Goal: Transaction & Acquisition: Purchase product/service

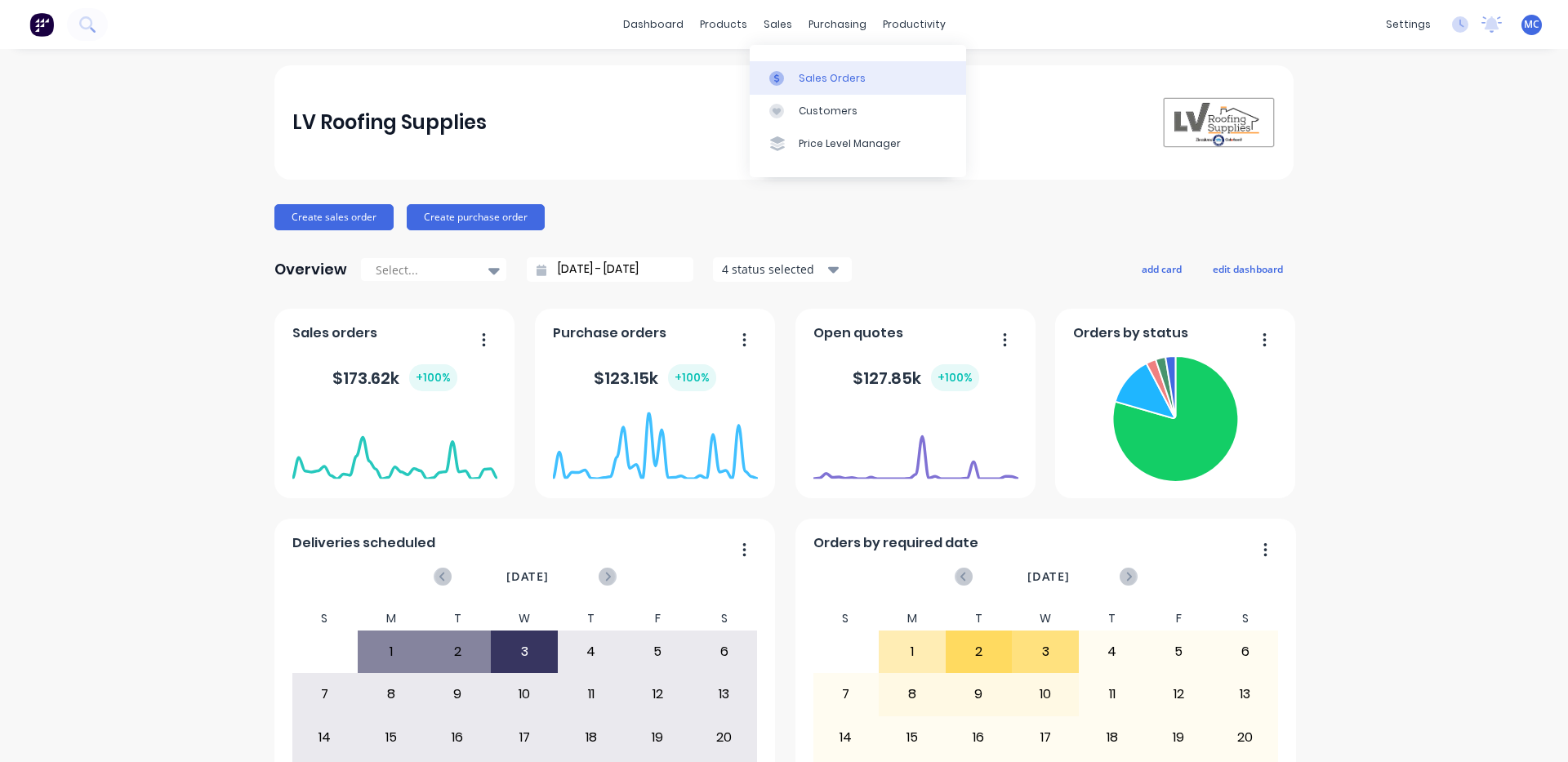
click at [804, 86] on link "Sales Orders" at bounding box center [858, 78] width 217 height 33
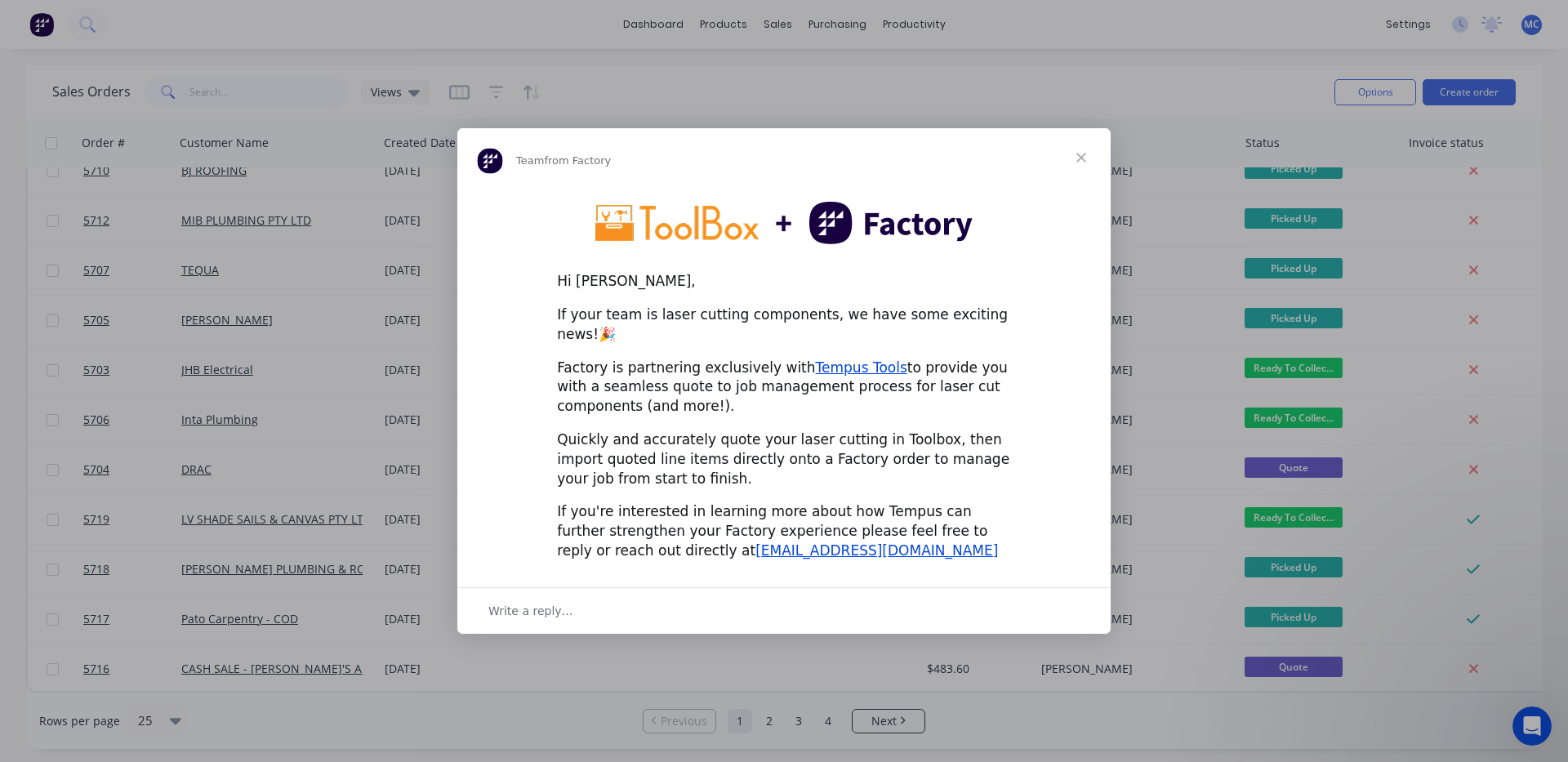
click at [1092, 170] on span "Close" at bounding box center [1082, 158] width 59 height 59
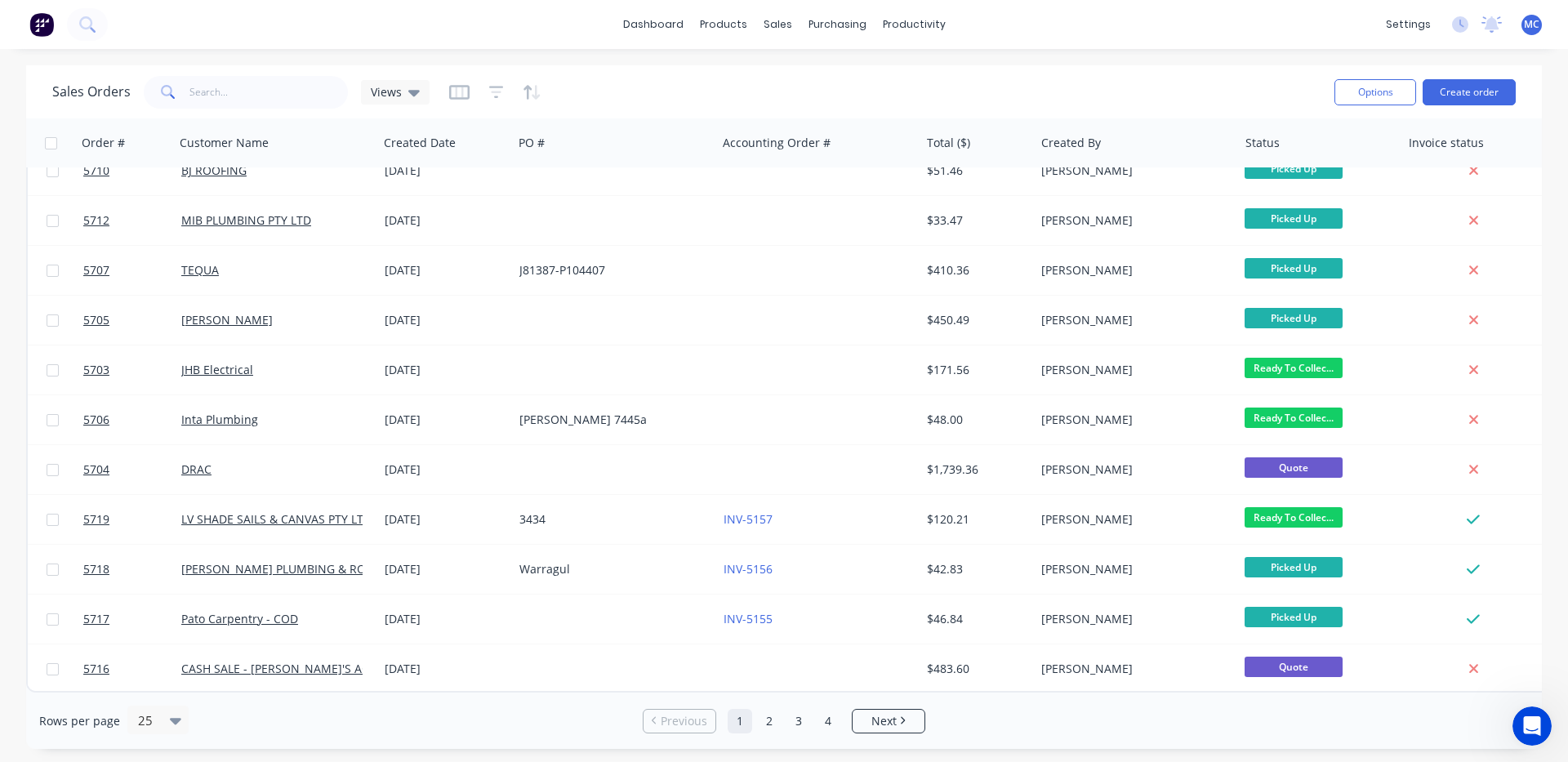
click at [1106, 33] on div "dashboard products sales purchasing productivity dashboard products Product Cat…" at bounding box center [784, 25] width 1568 height 49
click at [1145, 50] on div "dashboard products sales purchasing productivity dashboard products Product Cat…" at bounding box center [784, 381] width 1568 height 762
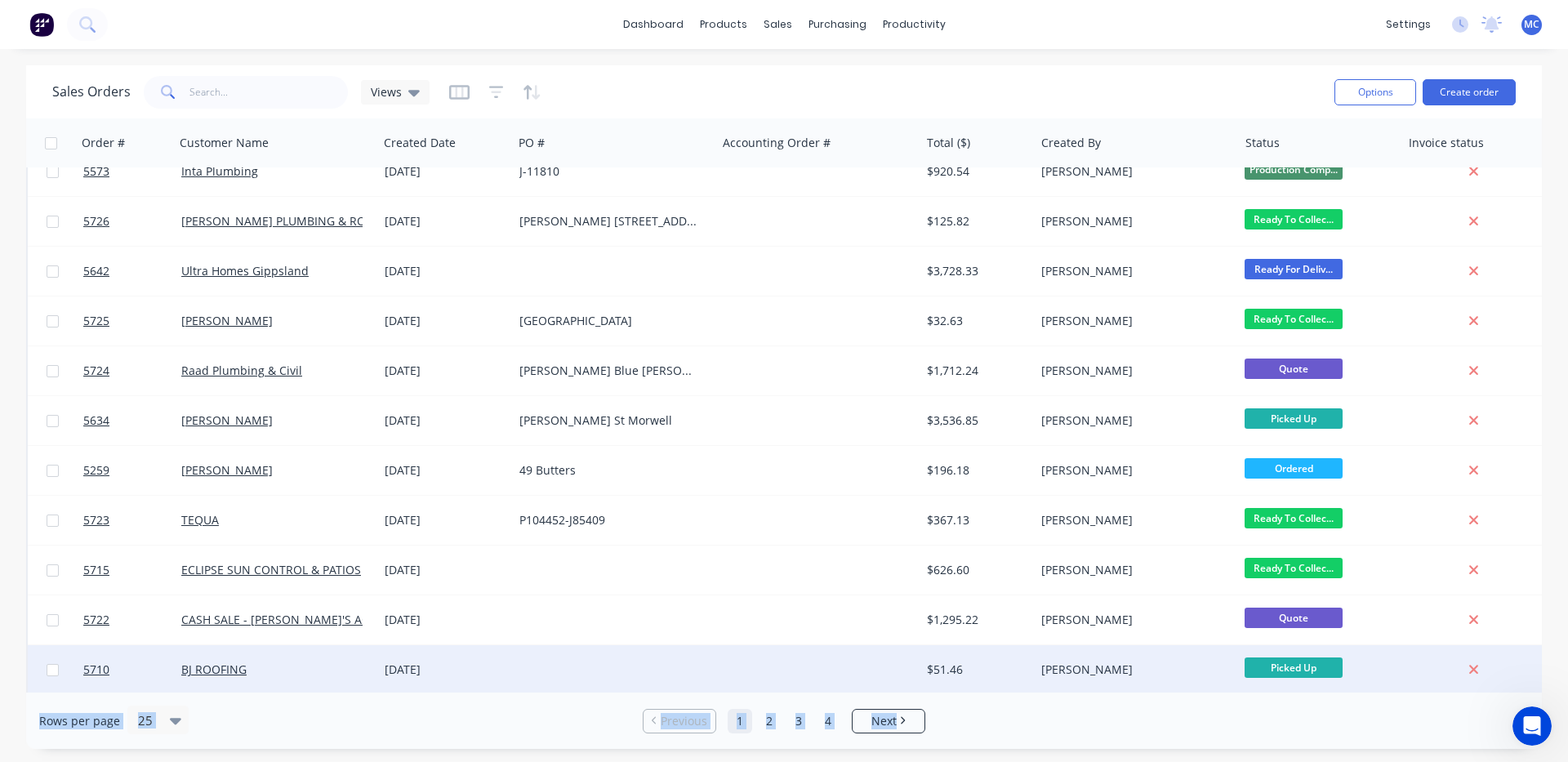
drag, startPoint x: 1168, startPoint y: 693, endPoint x: 1404, endPoint y: 675, distance: 236.7
click at [1404, 675] on div "Sales Orders Views Options Create order Order # Customer Name Created Date PO #…" at bounding box center [784, 407] width 1516 height 684
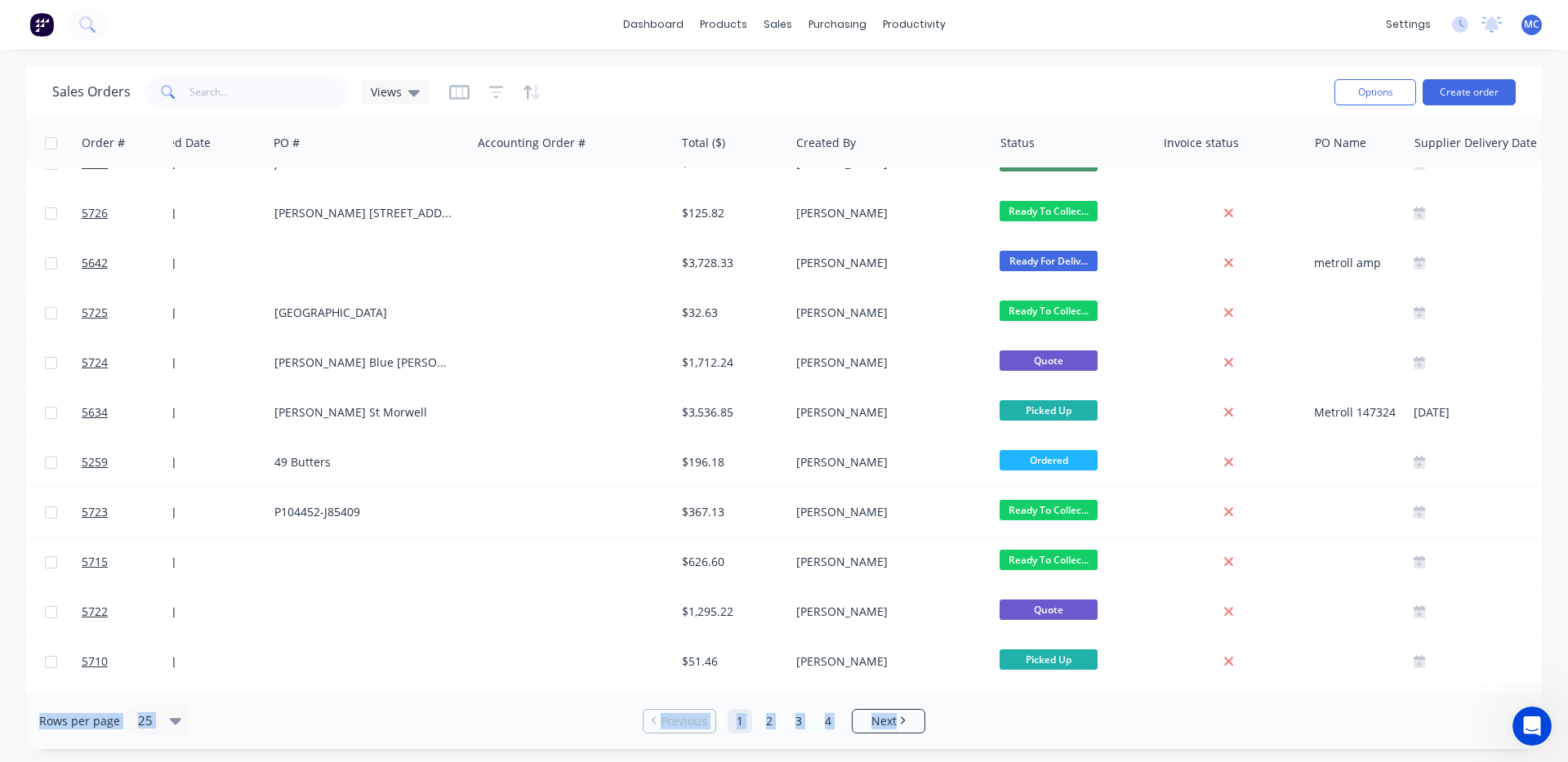
scroll to position [230, 315]
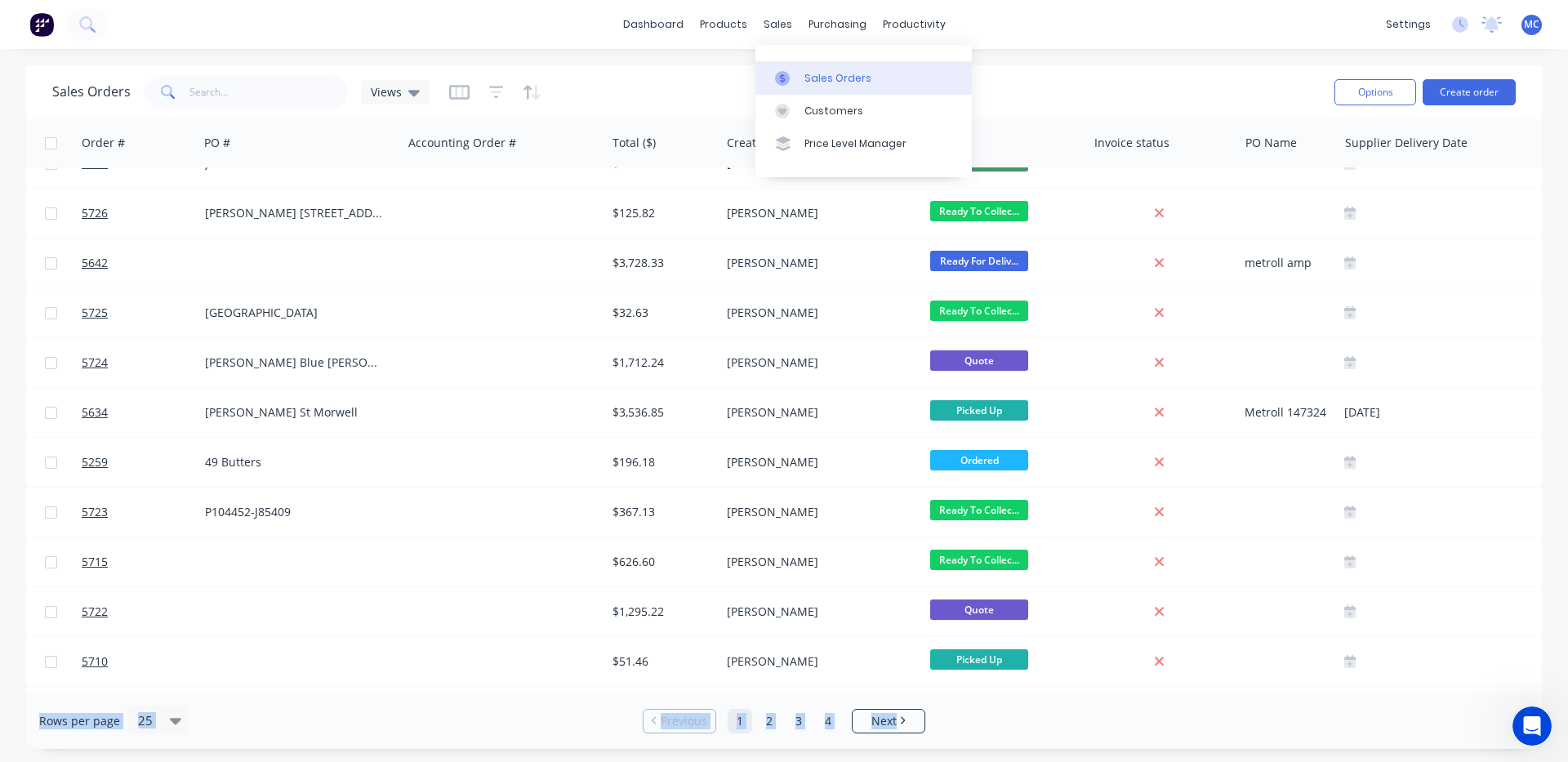
click at [861, 78] on div "Sales Orders" at bounding box center [838, 78] width 67 height 15
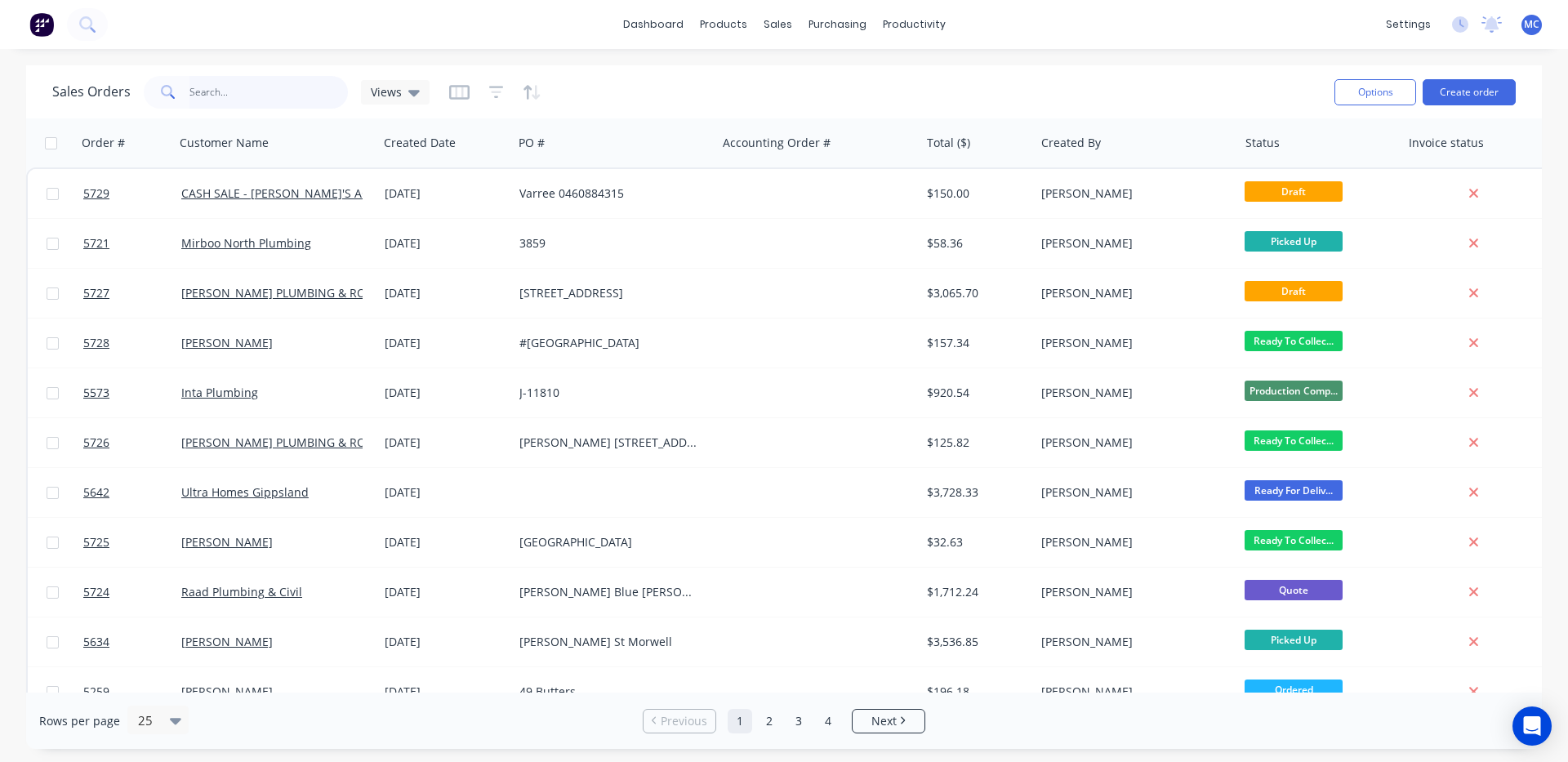
click at [289, 87] on input "text" at bounding box center [269, 92] width 159 height 33
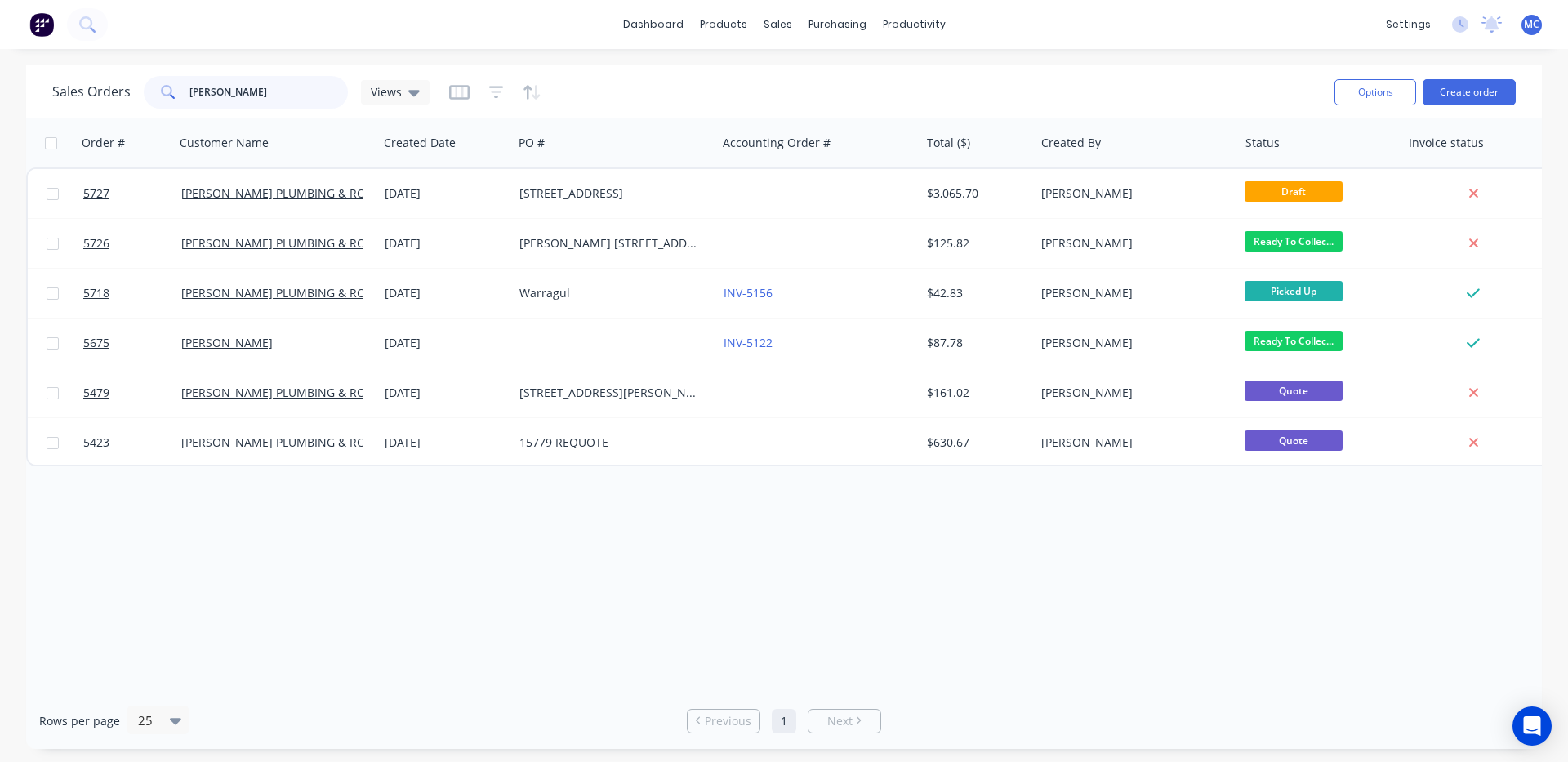
type input "[PERSON_NAME]"
click at [1012, 569] on div "Order # Customer Name Created Date PO # Accounting Order # Total ($) Created By…" at bounding box center [784, 406] width 1516 height 574
click at [809, 77] on div "Sales Orders" at bounding box center [838, 78] width 67 height 15
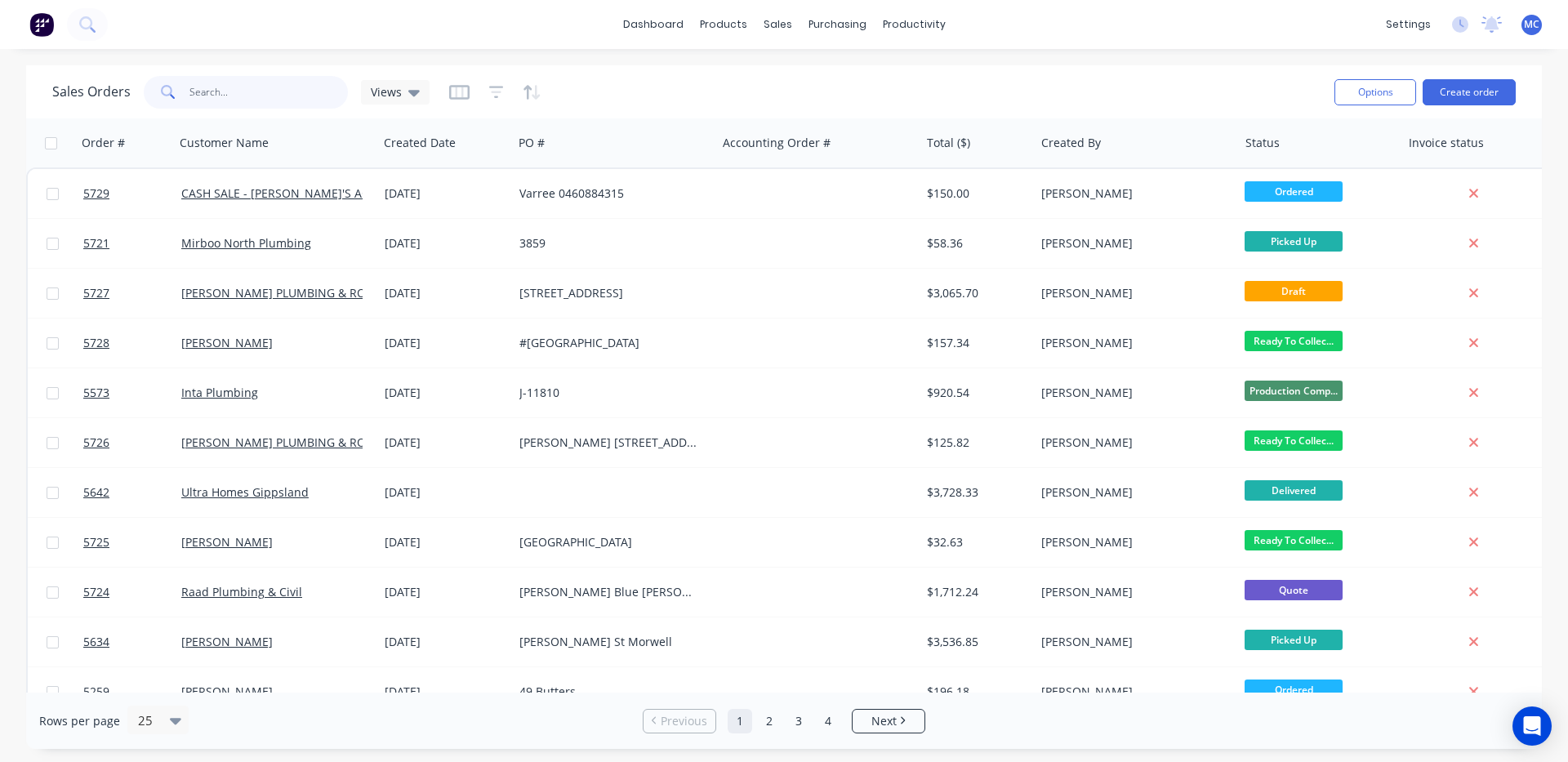
click at [280, 98] on input "text" at bounding box center [269, 92] width 159 height 33
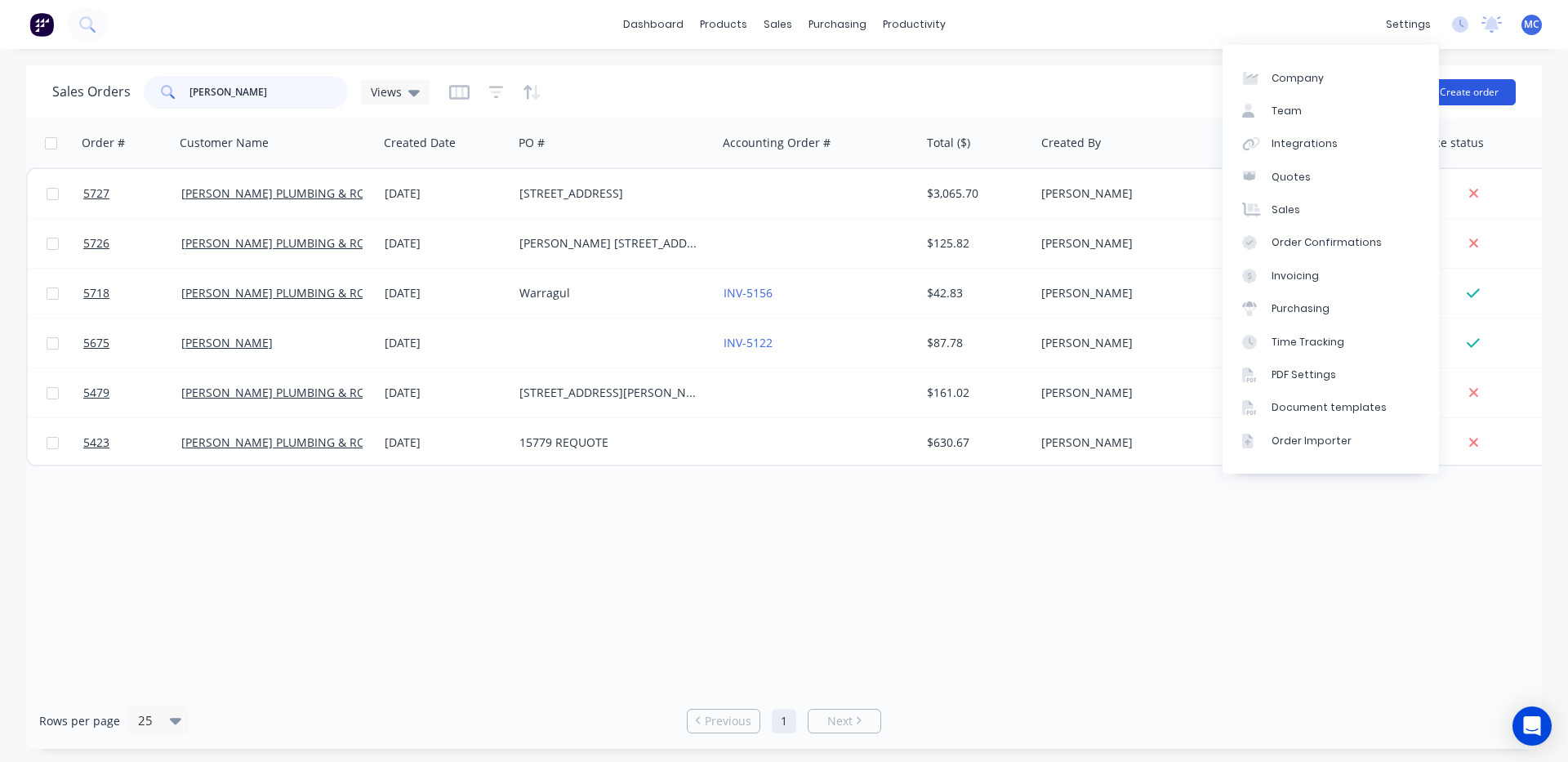
type input "[PERSON_NAME]"
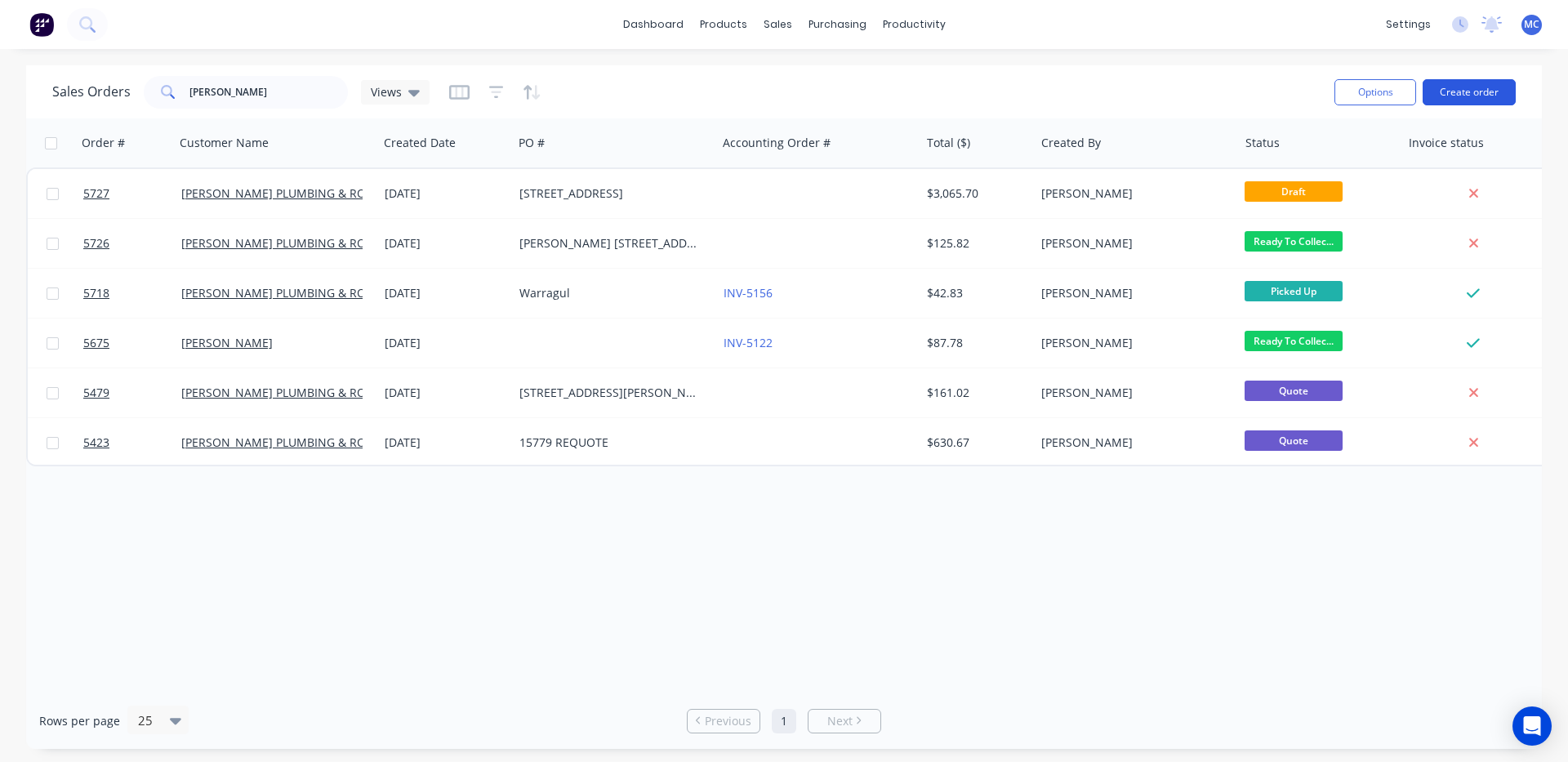
click at [1494, 95] on button "Create order" at bounding box center [1470, 92] width 93 height 26
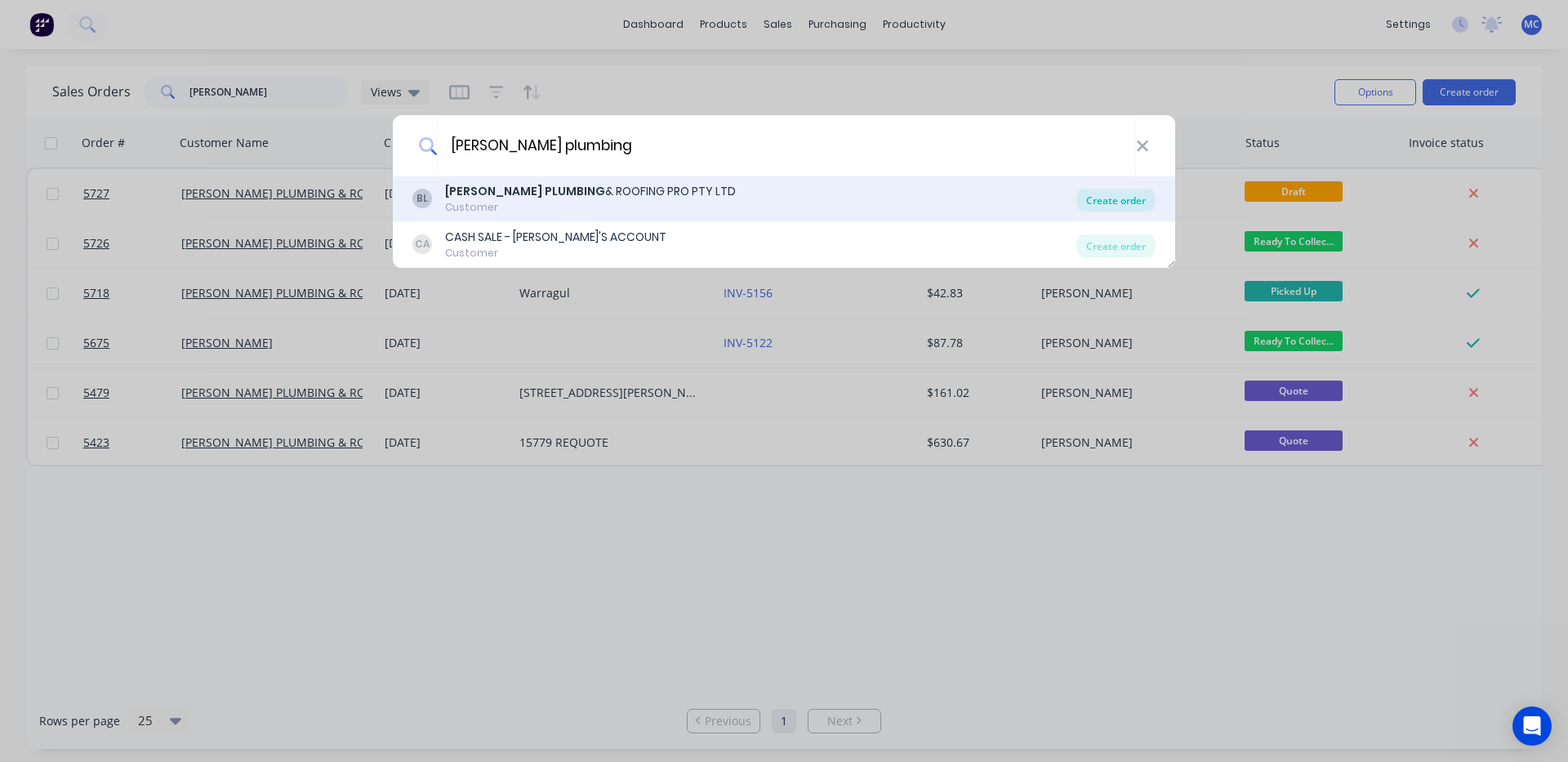
type input "bosse plumbing"
click at [1100, 194] on div "Create order" at bounding box center [1116, 200] width 79 height 23
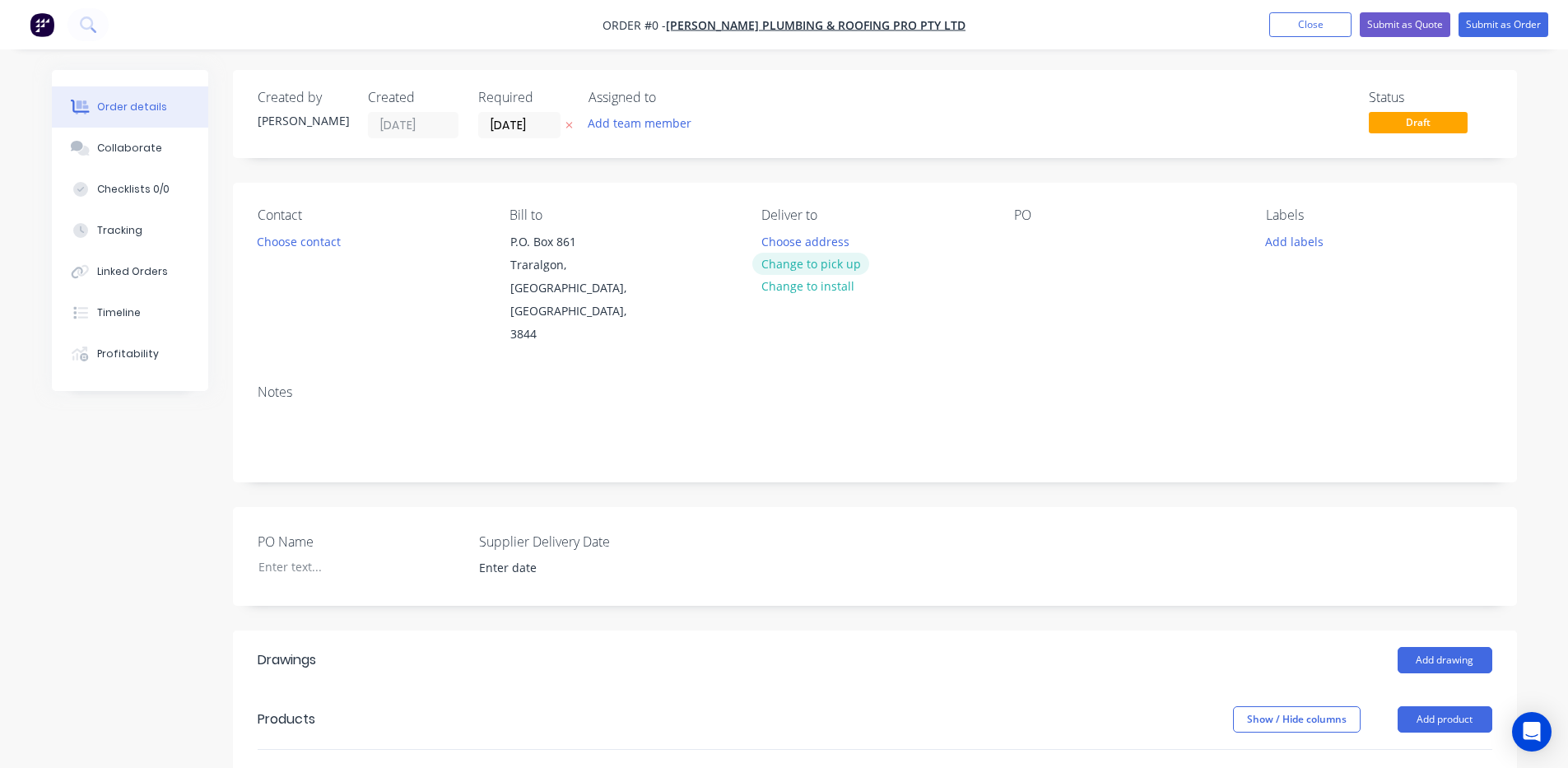
click at [822, 264] on button "Change to pick up" at bounding box center [811, 264] width 117 height 22
click at [1031, 251] on div at bounding box center [1027, 241] width 26 height 24
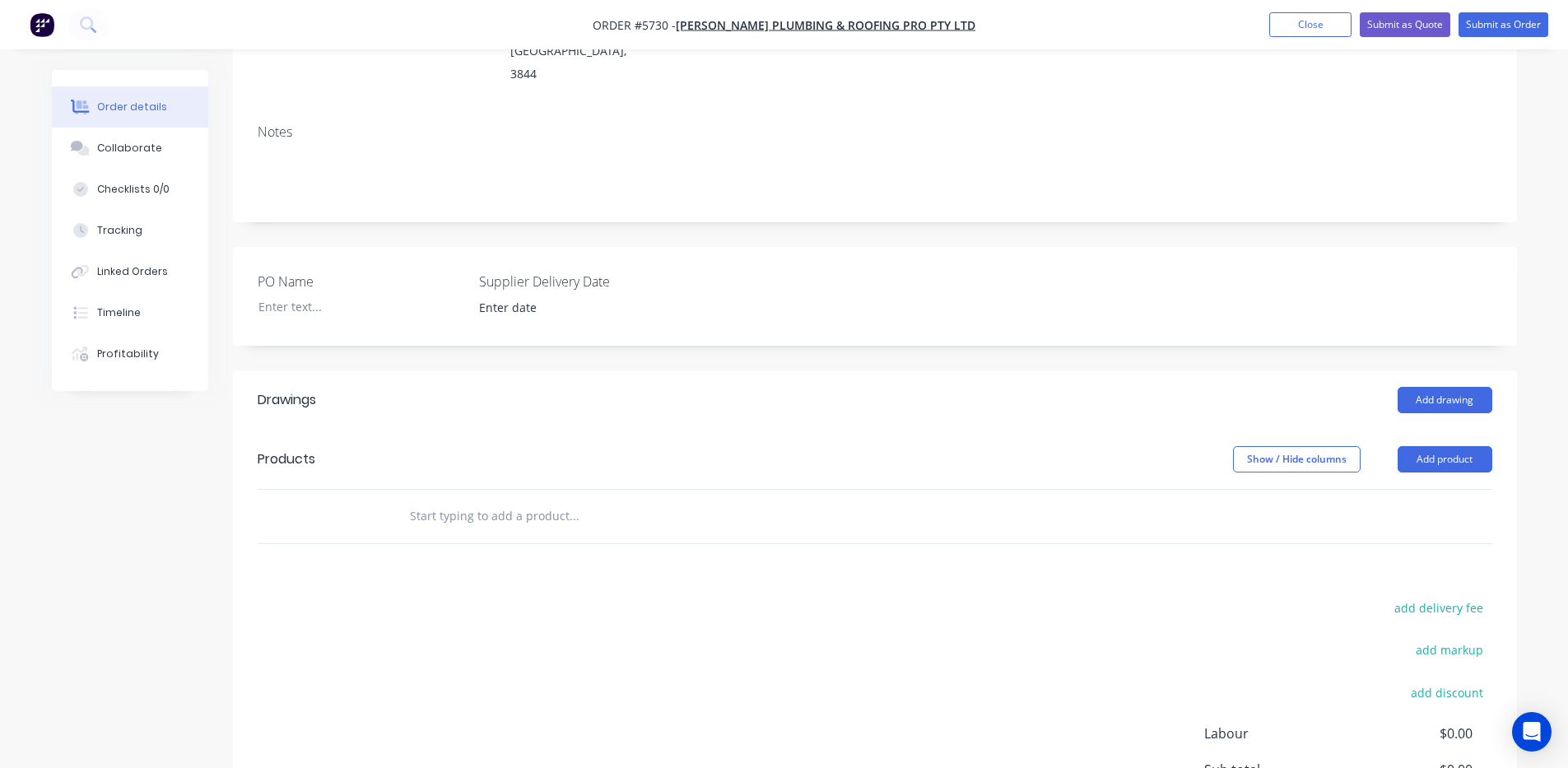
scroll to position [274, 0]
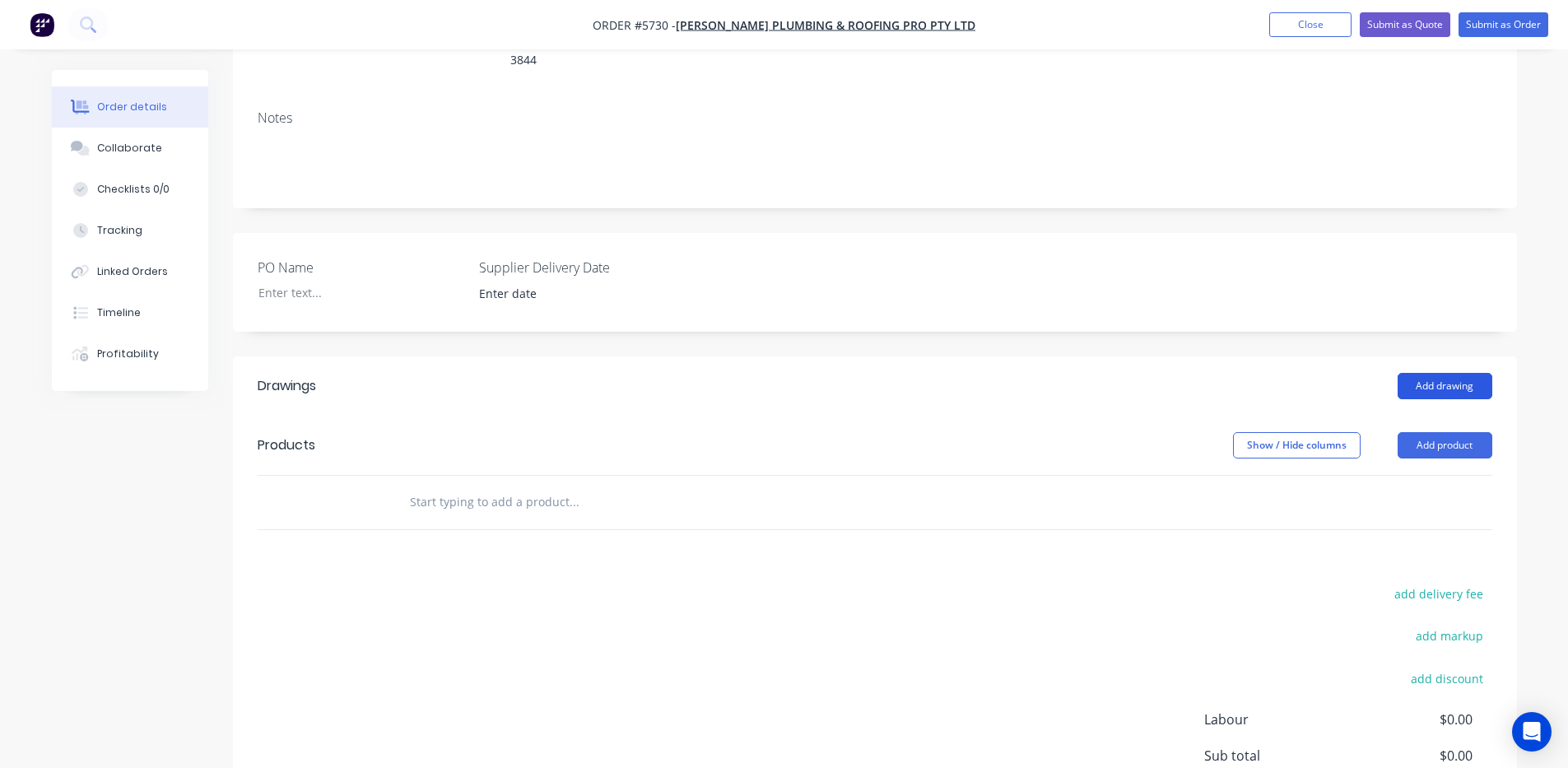
click at [1436, 373] on button "Add drawing" at bounding box center [1445, 386] width 95 height 26
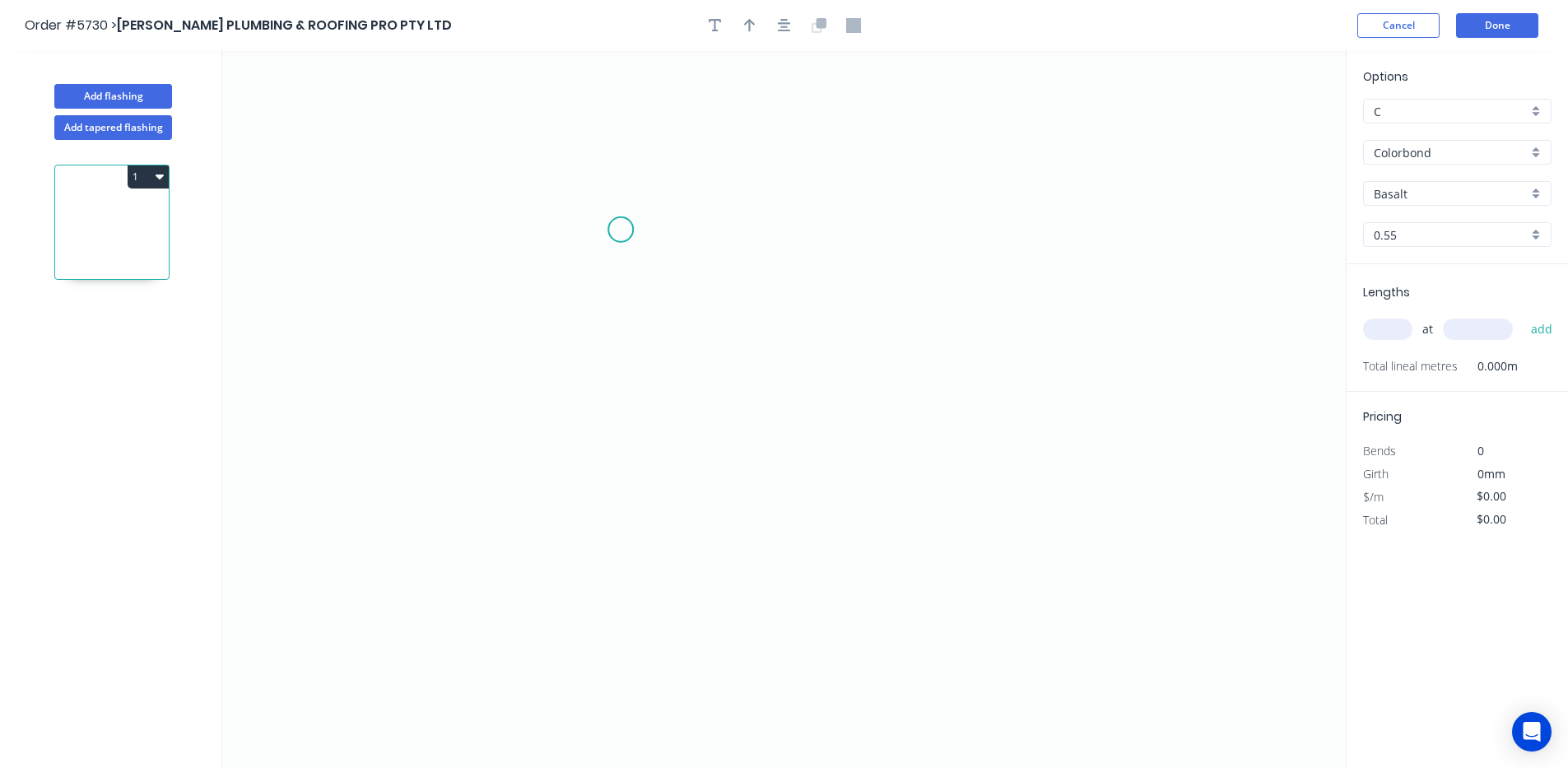
click at [620, 230] on icon "0" at bounding box center [784, 410] width 1124 height 717
click at [620, 437] on icon "0" at bounding box center [784, 410] width 1124 height 717
click at [620, 437] on circle at bounding box center [620, 436] width 25 height 25
click at [650, 325] on rect at bounding box center [645, 326] width 33 height 23
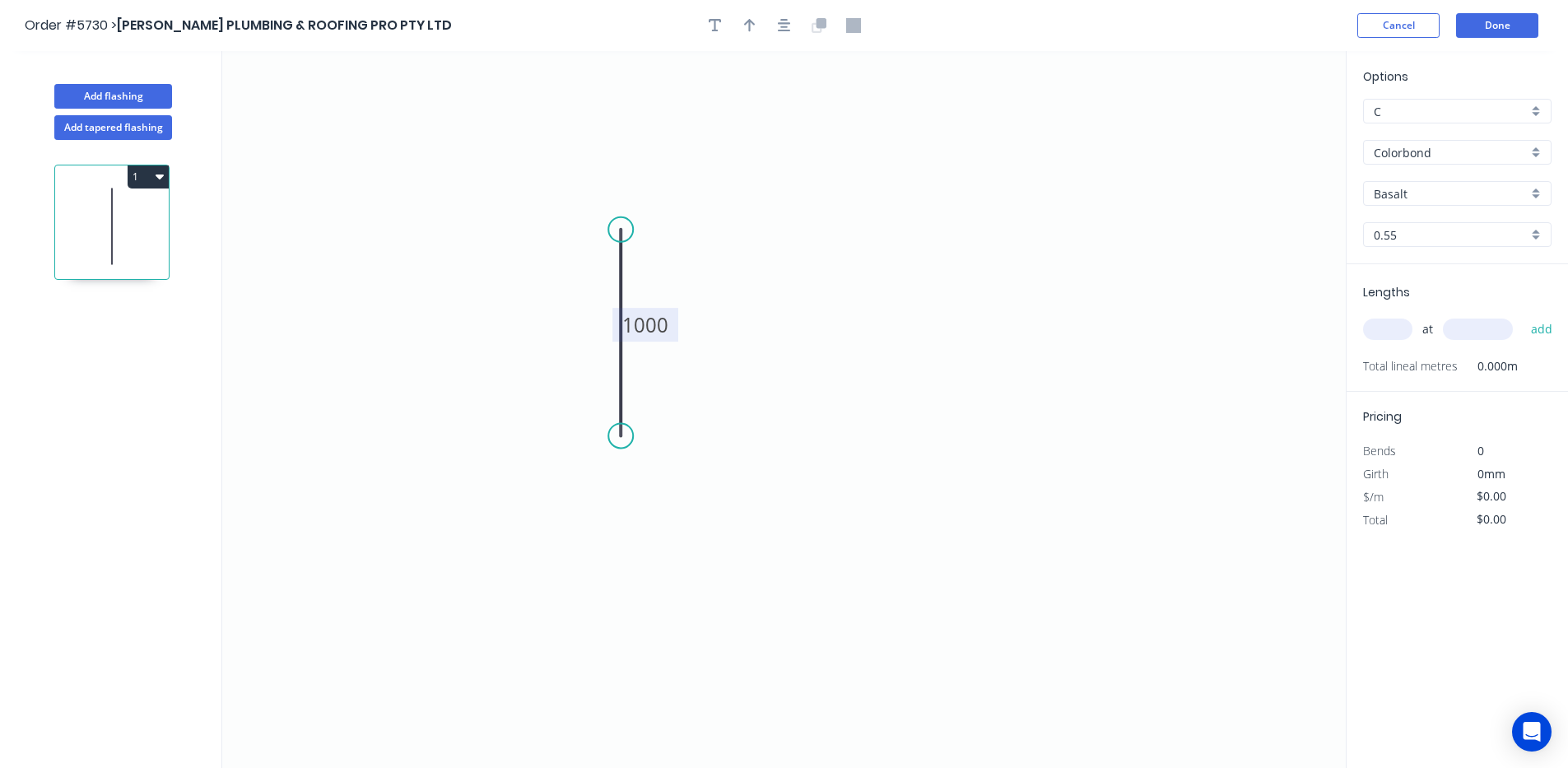
click at [1477, 198] on input "Basalt" at bounding box center [1451, 194] width 154 height 17
type input "$33.39"
click at [1422, 239] on div "Manor Red" at bounding box center [1458, 225] width 187 height 29
type input "Manor Red"
click at [1392, 334] on input "text" at bounding box center [1388, 330] width 49 height 21
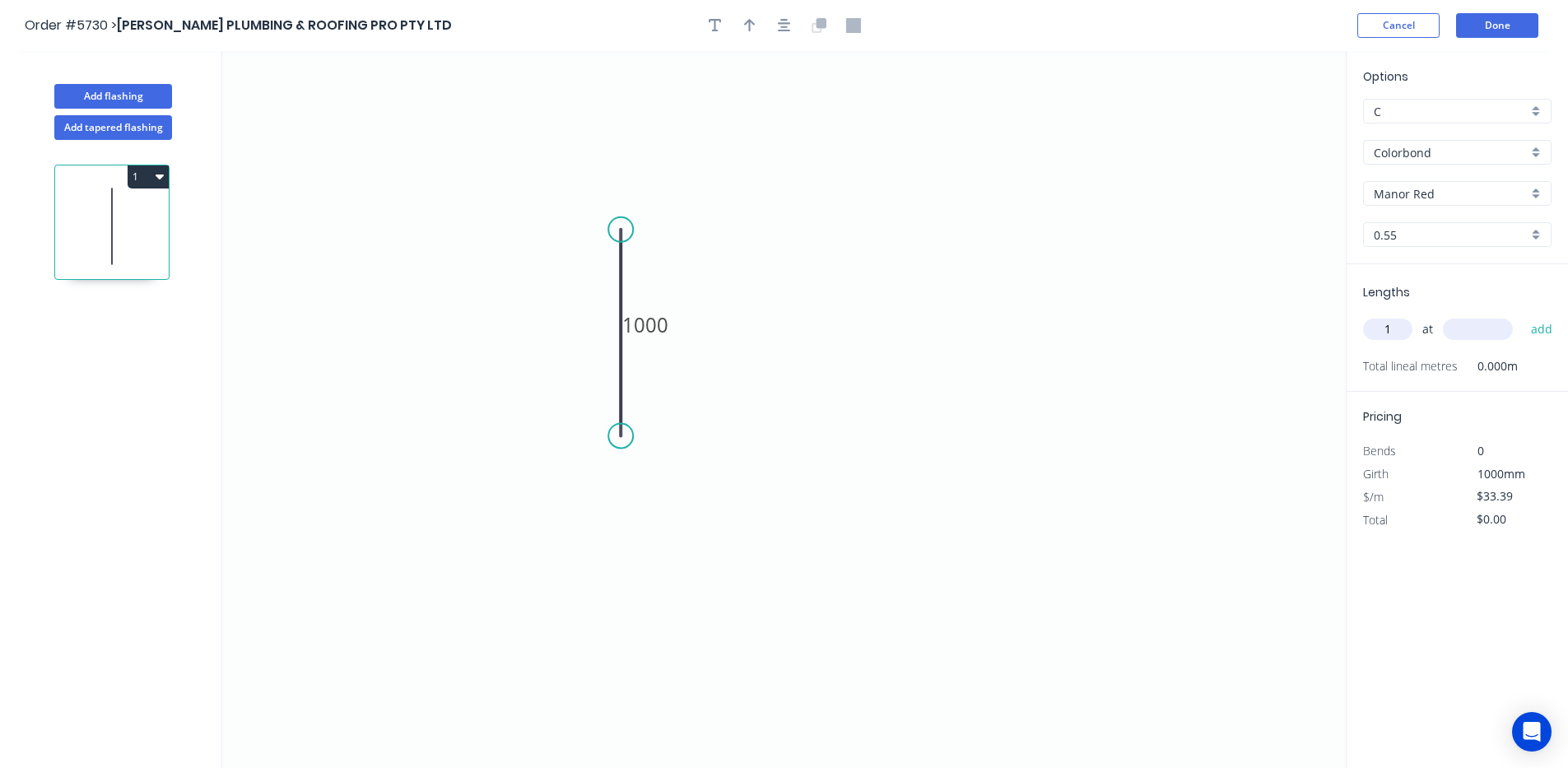
type input "1"
type input "1000"
click at [1523, 316] on button "add" at bounding box center [1542, 330] width 39 height 28
type input "$33.39"
click at [1500, 17] on button "Done" at bounding box center [1498, 26] width 82 height 25
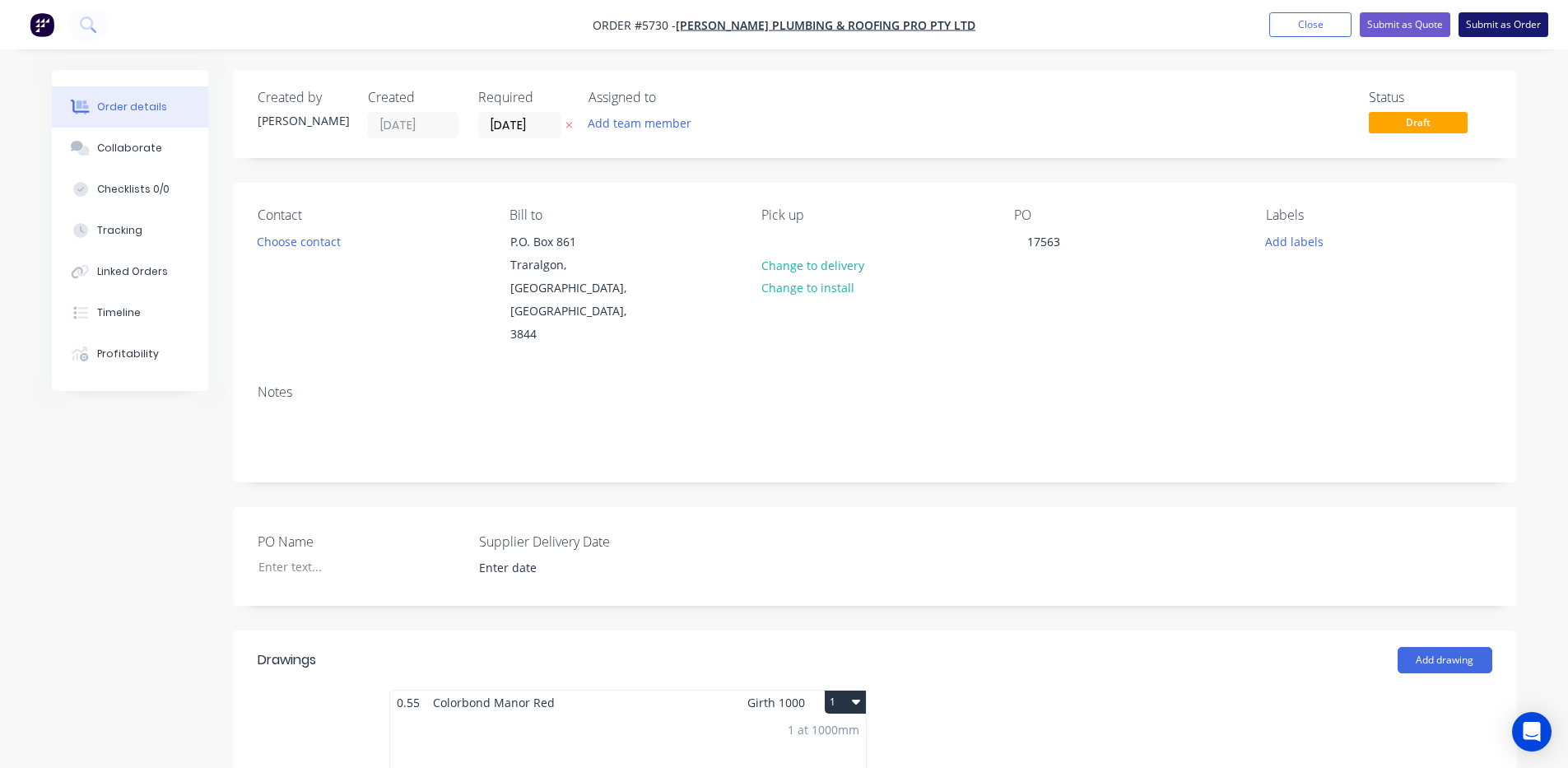
click at [1511, 21] on button "Submit as Order" at bounding box center [1504, 25] width 90 height 25
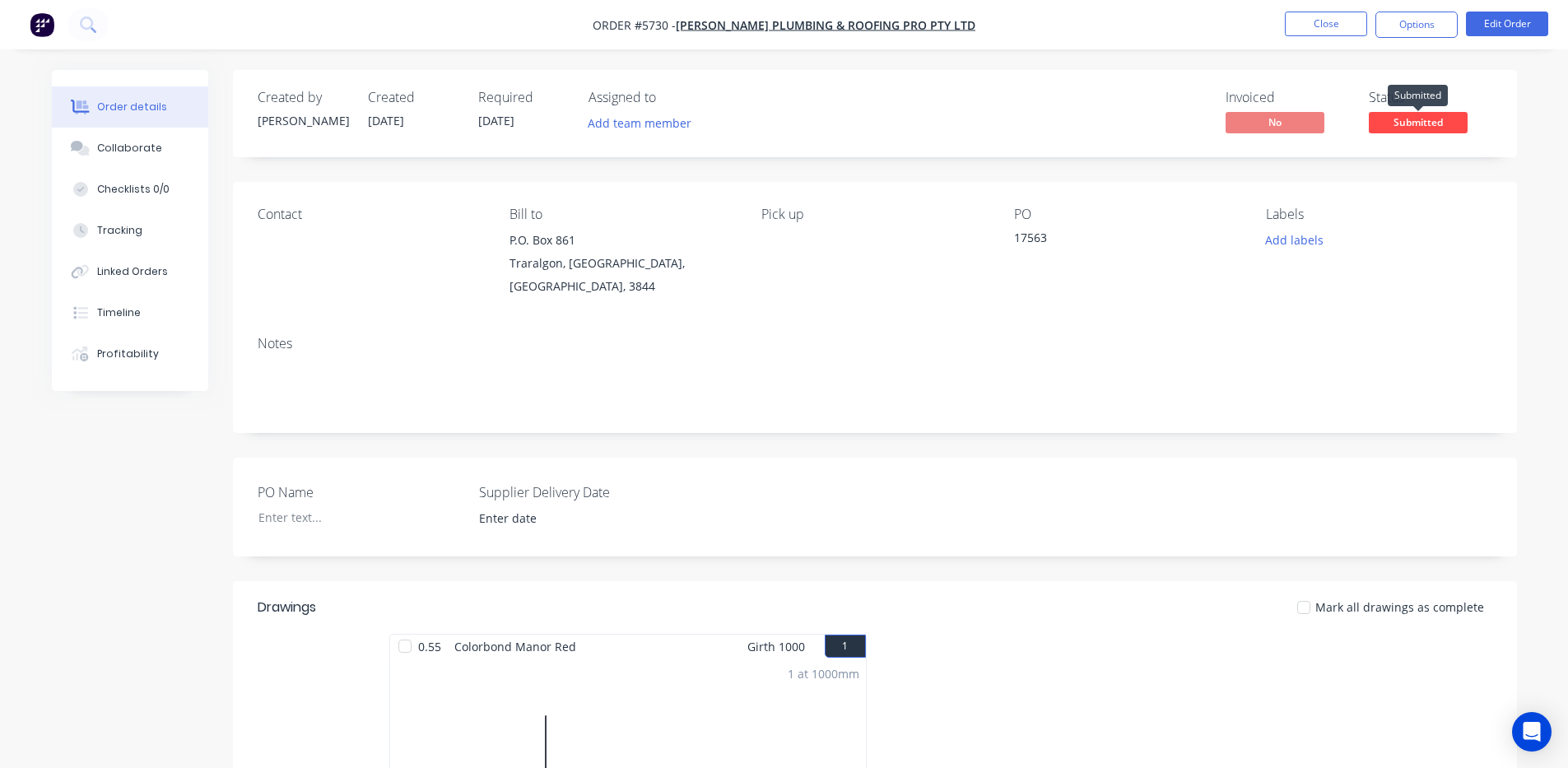
click at [1439, 128] on span "Submitted" at bounding box center [1419, 122] width 99 height 21
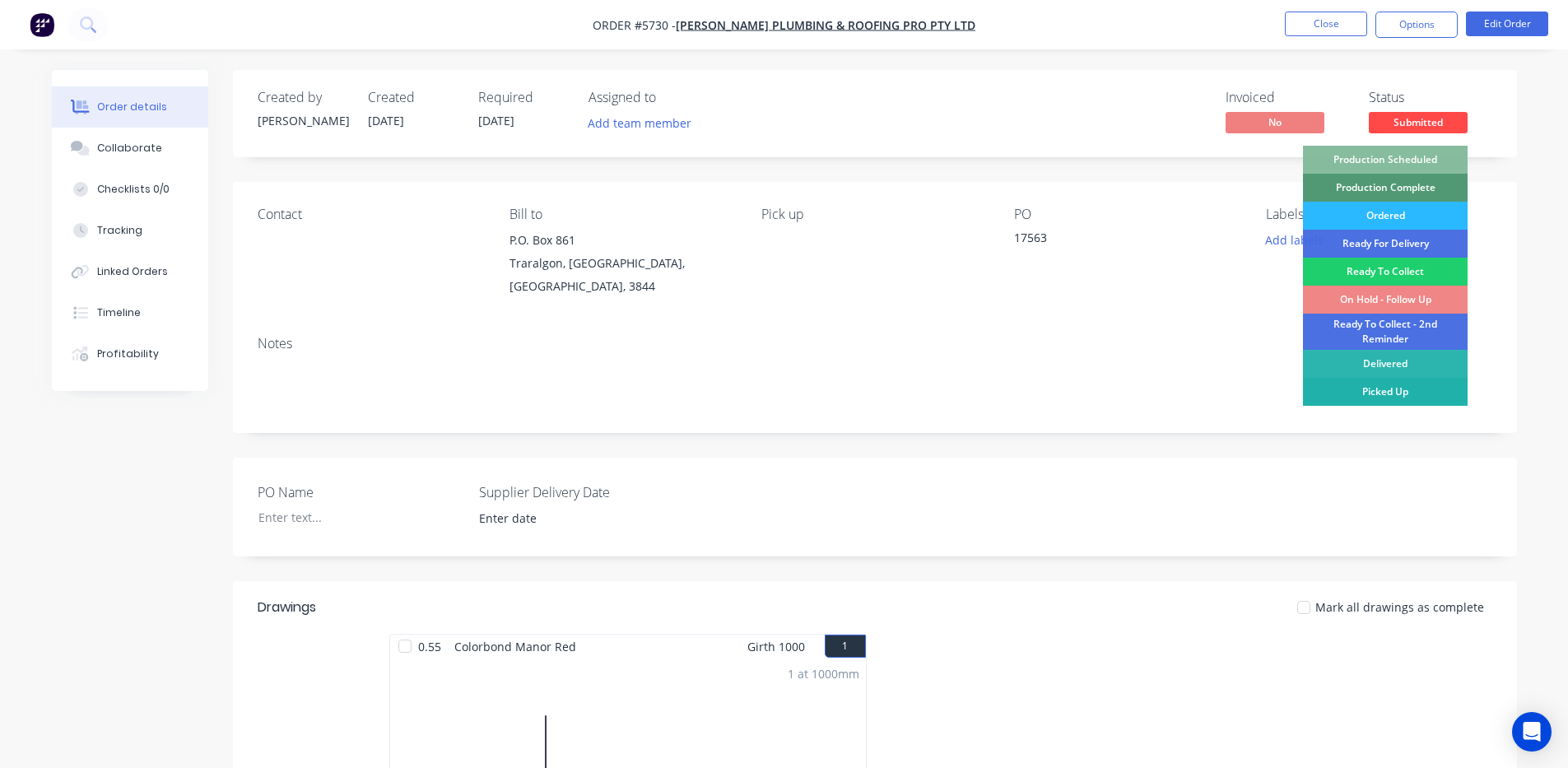
click at [1379, 398] on div "Picked Up" at bounding box center [1386, 392] width 165 height 28
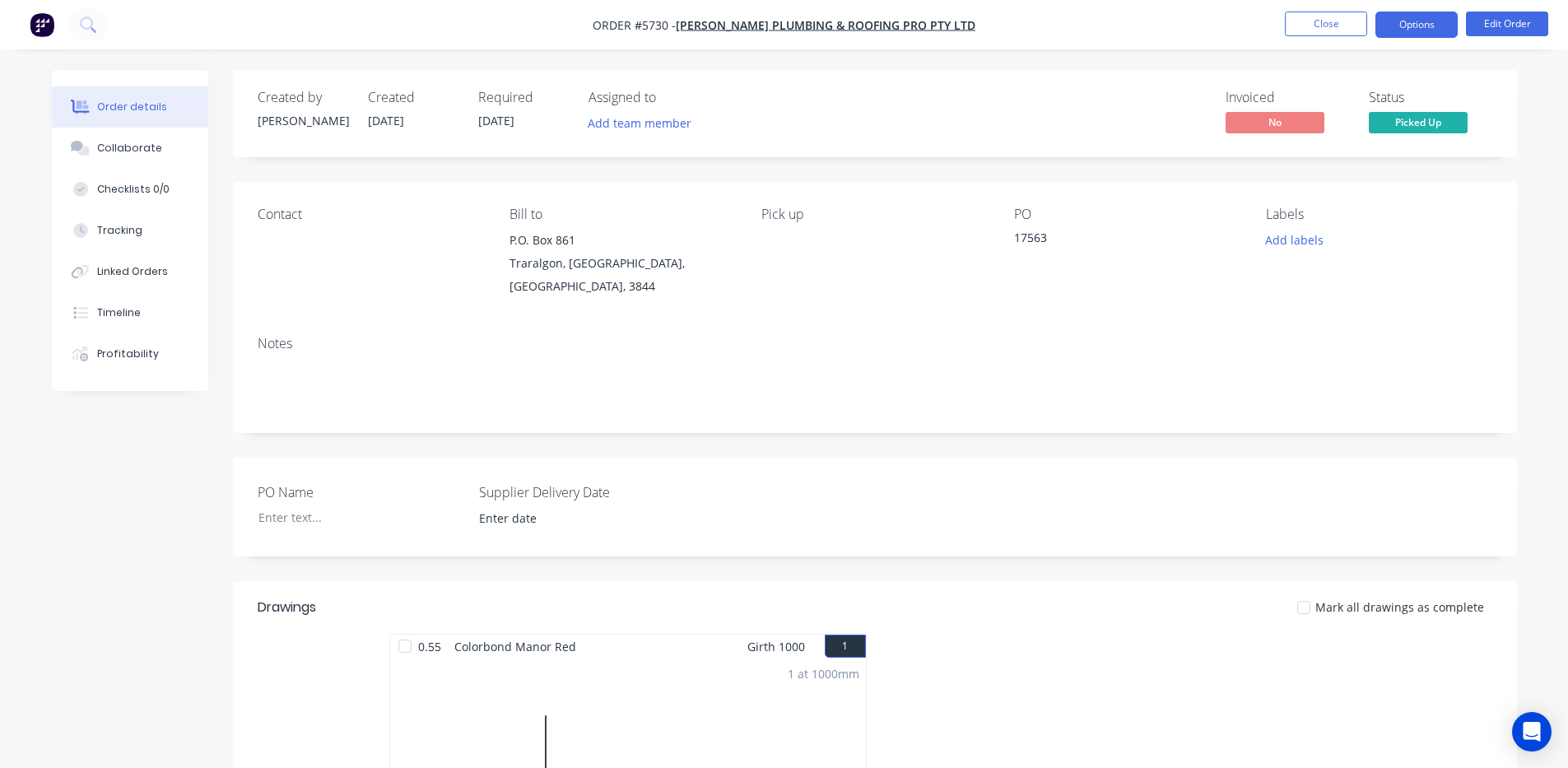
click at [1397, 24] on button "Options" at bounding box center [1417, 25] width 82 height 26
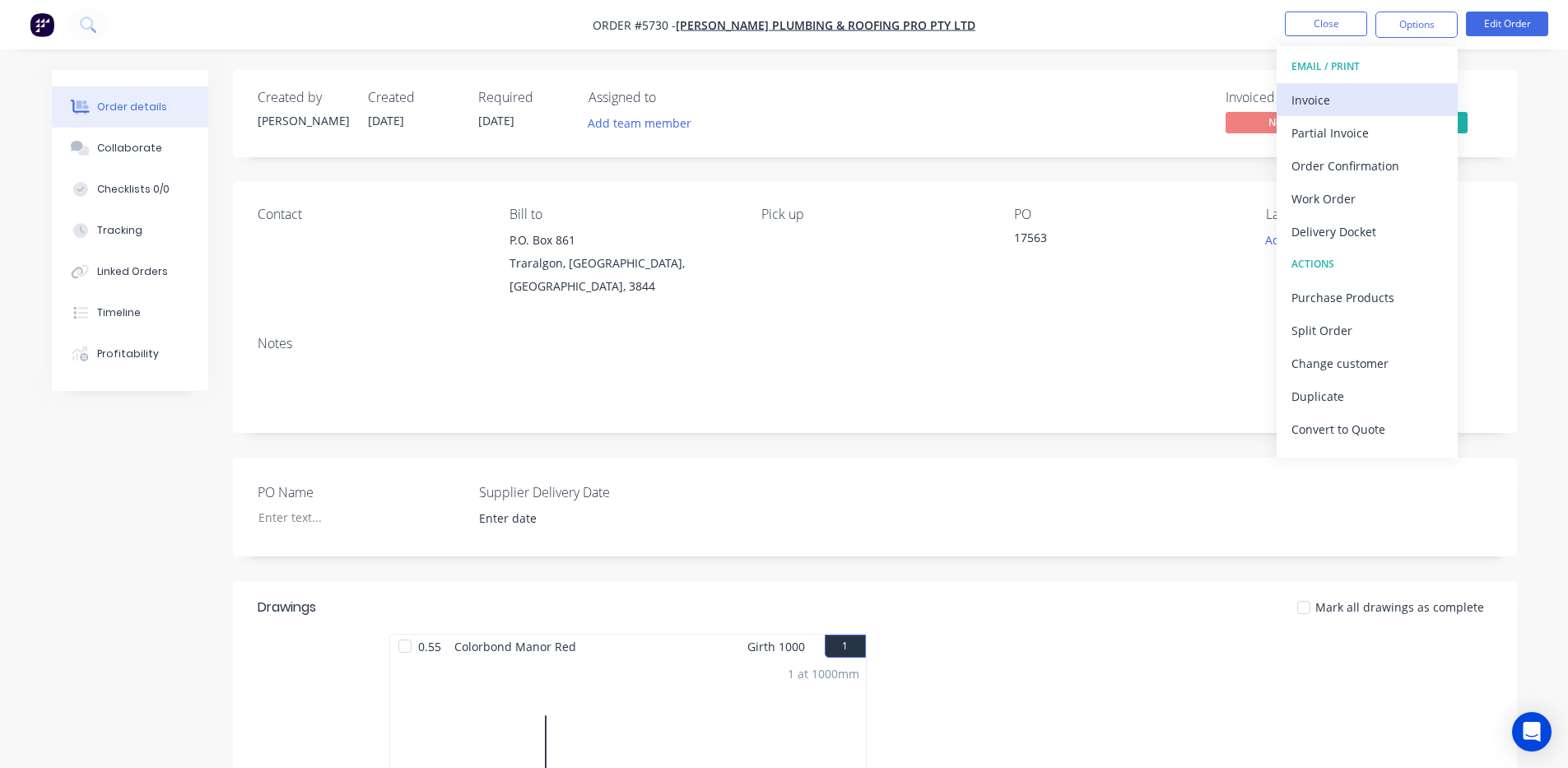
click at [1342, 104] on div "Invoice" at bounding box center [1368, 100] width 152 height 24
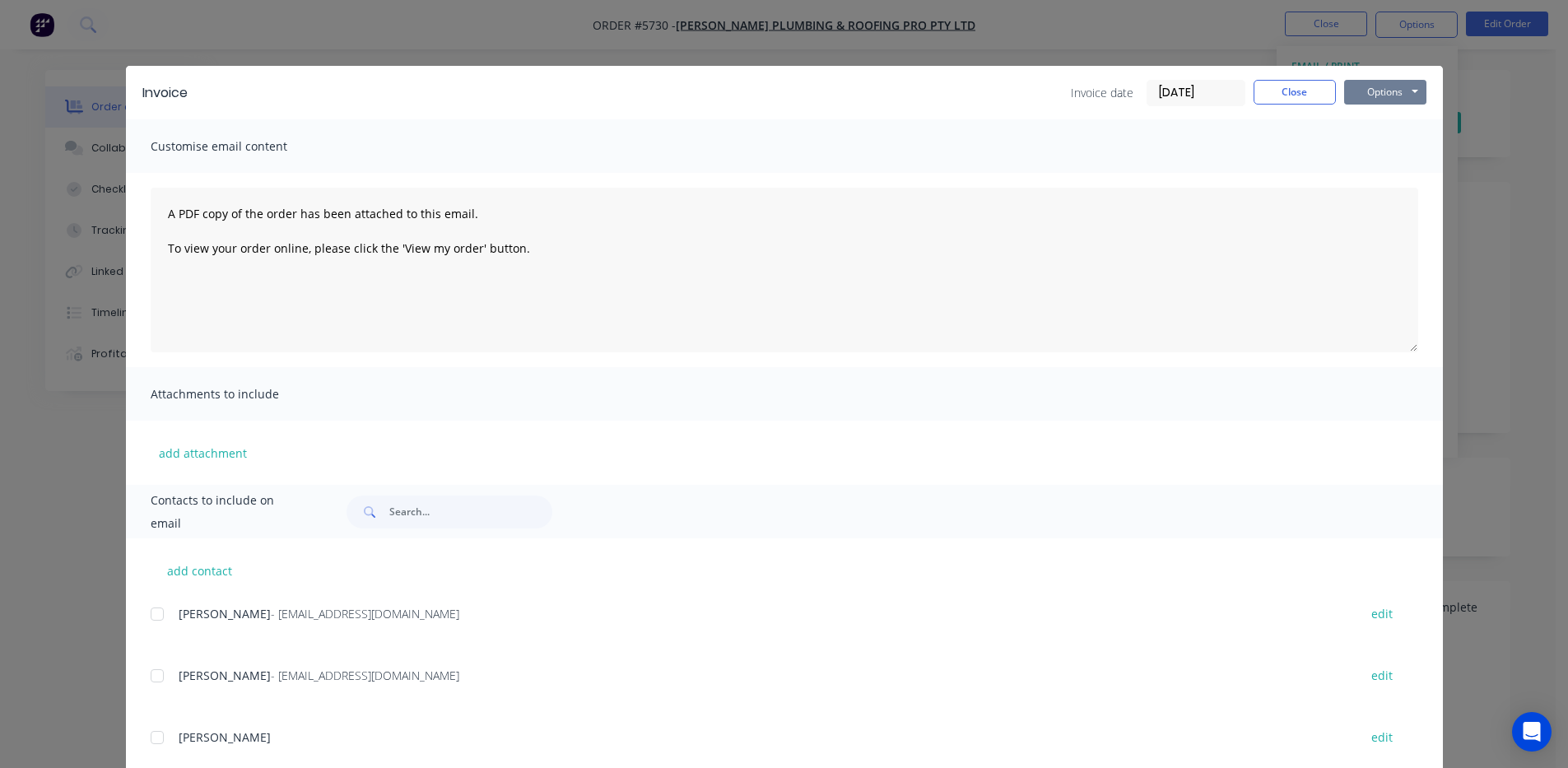
click at [1372, 96] on button "Options" at bounding box center [1386, 92] width 82 height 25
click at [1391, 171] on button "Email" at bounding box center [1397, 176] width 105 height 27
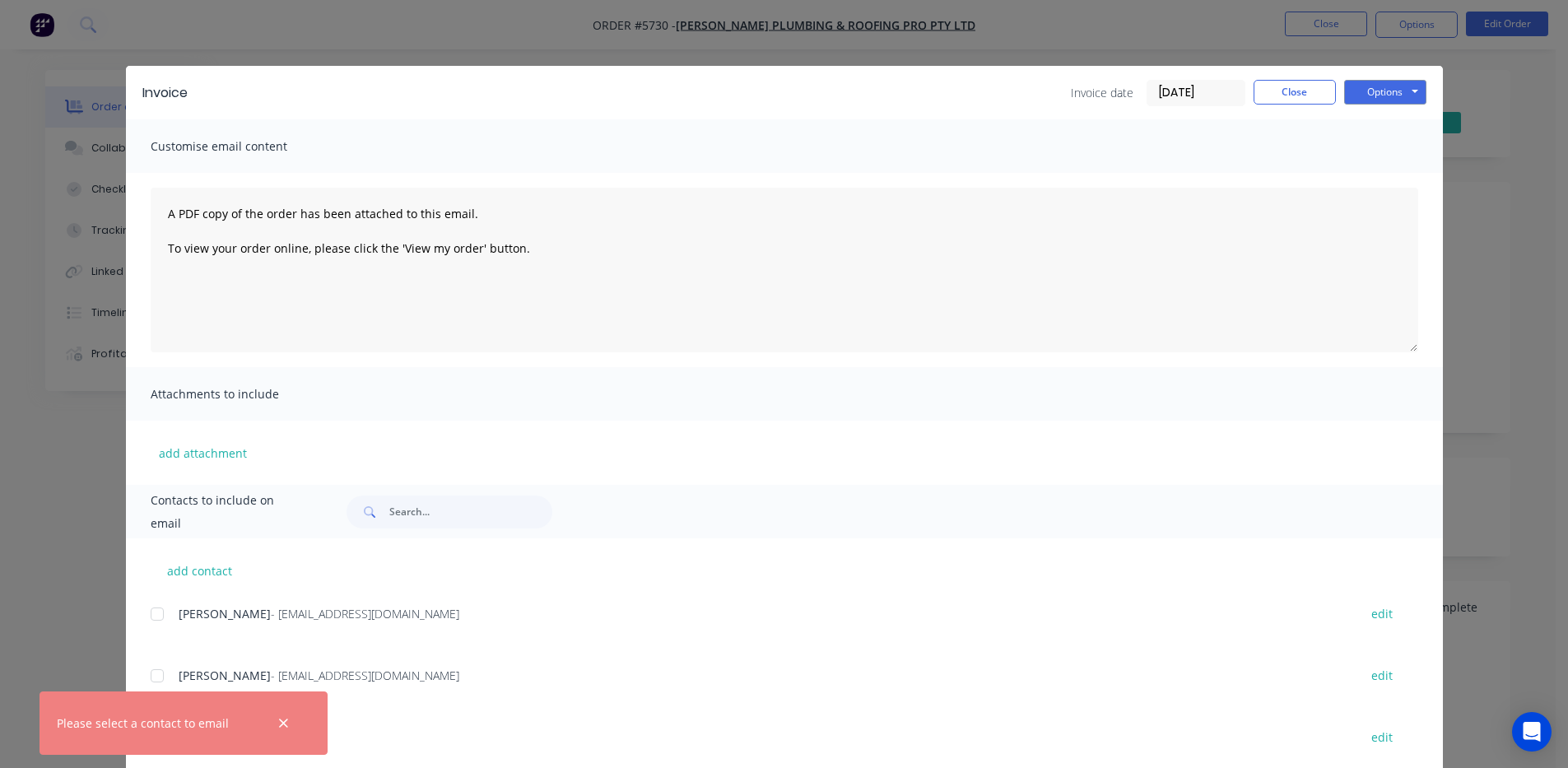
click at [154, 673] on div at bounding box center [157, 676] width 33 height 33
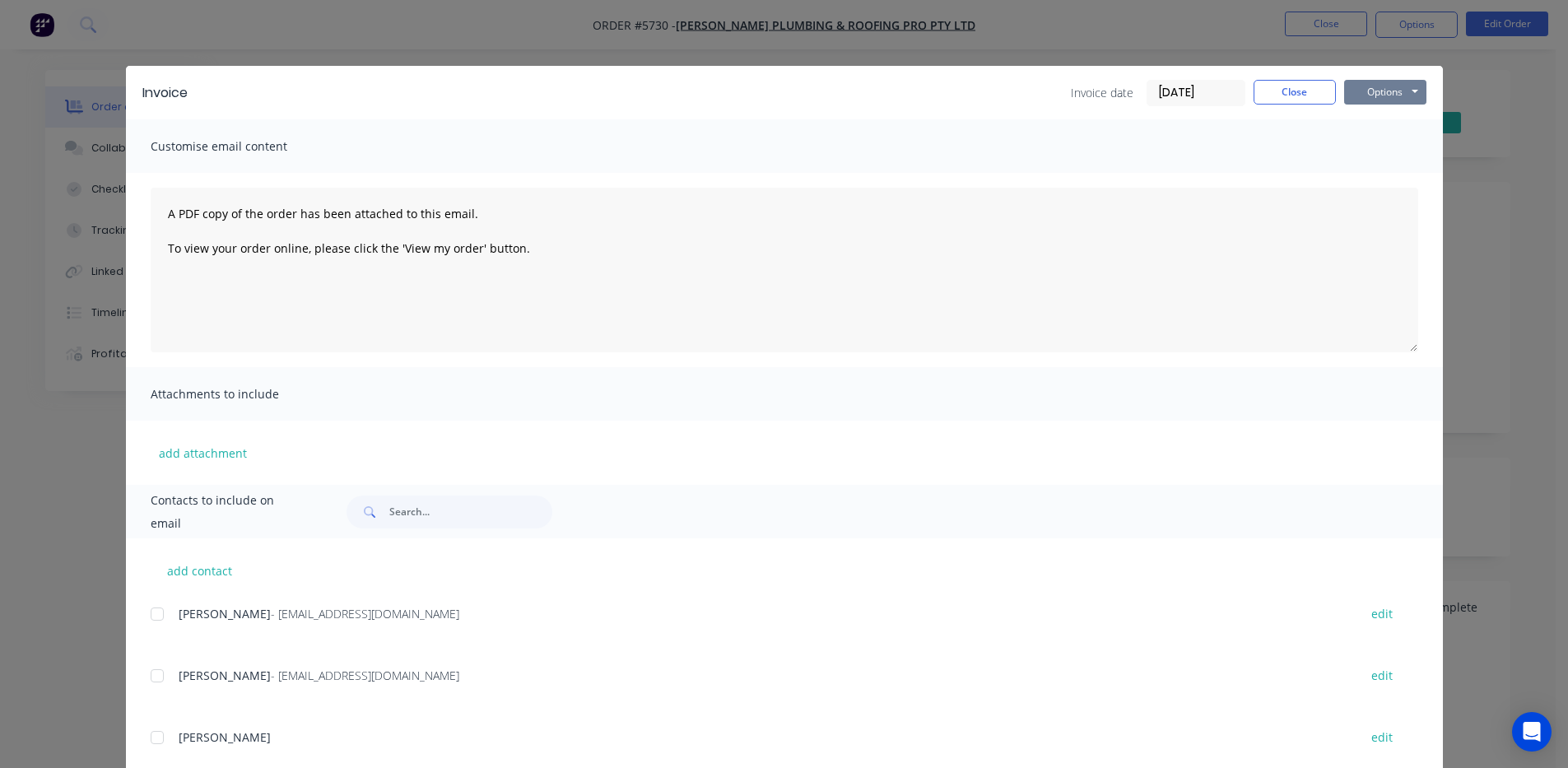
click at [1406, 95] on button "Options" at bounding box center [1386, 92] width 82 height 25
click at [1403, 177] on button "Email" at bounding box center [1397, 176] width 105 height 27
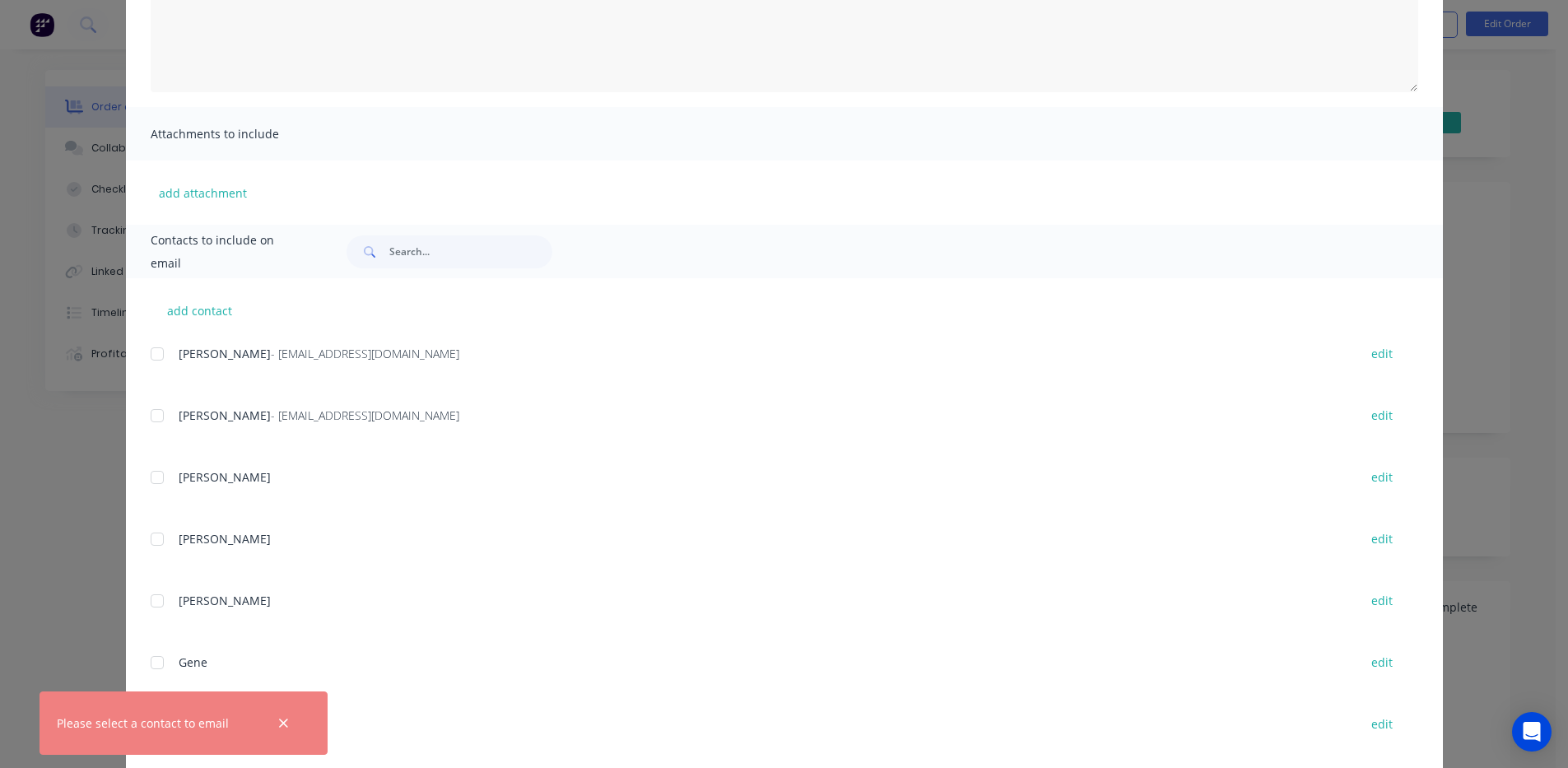
scroll to position [274, 0]
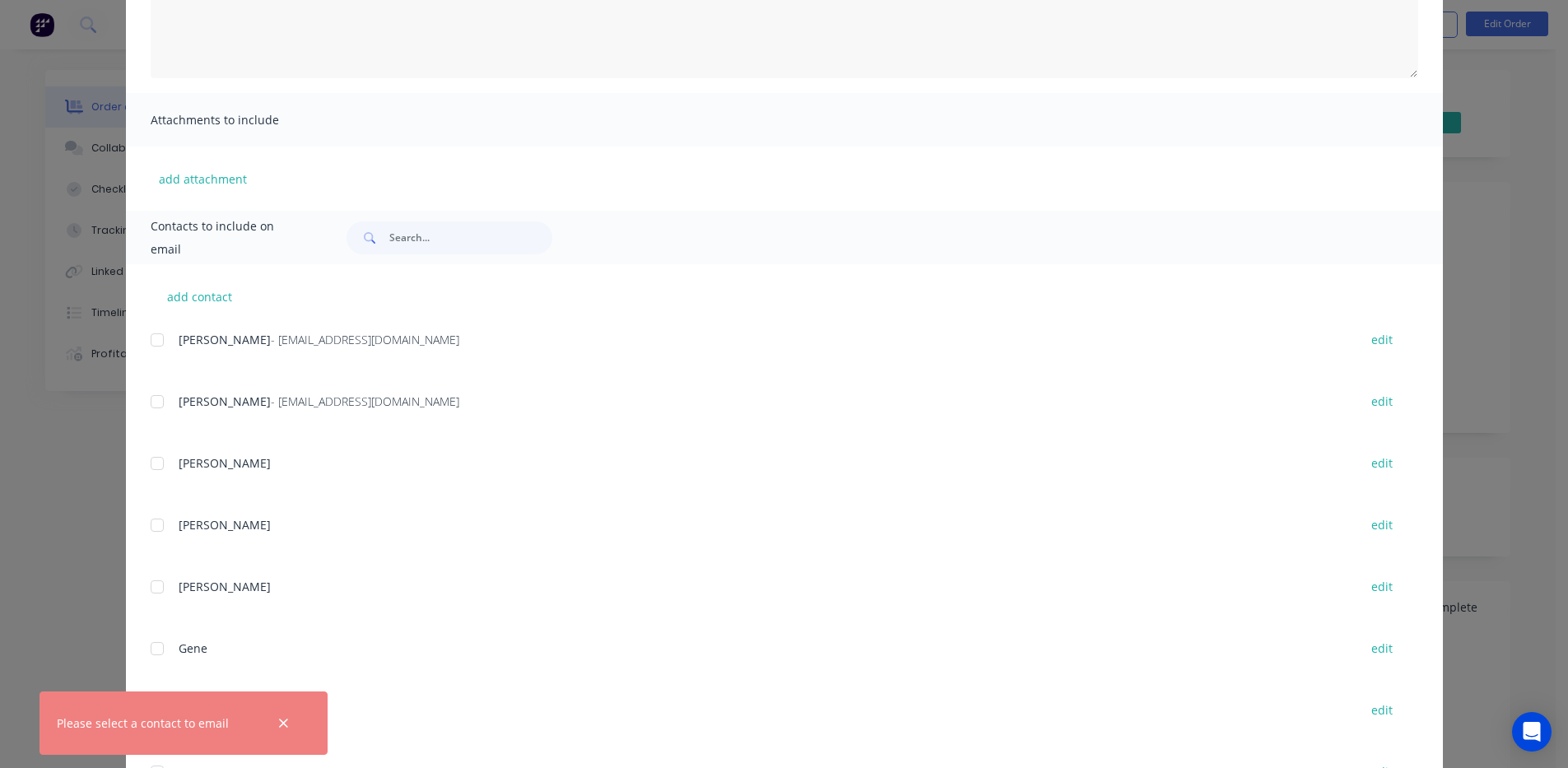
click at [147, 405] on div at bounding box center [157, 402] width 33 height 33
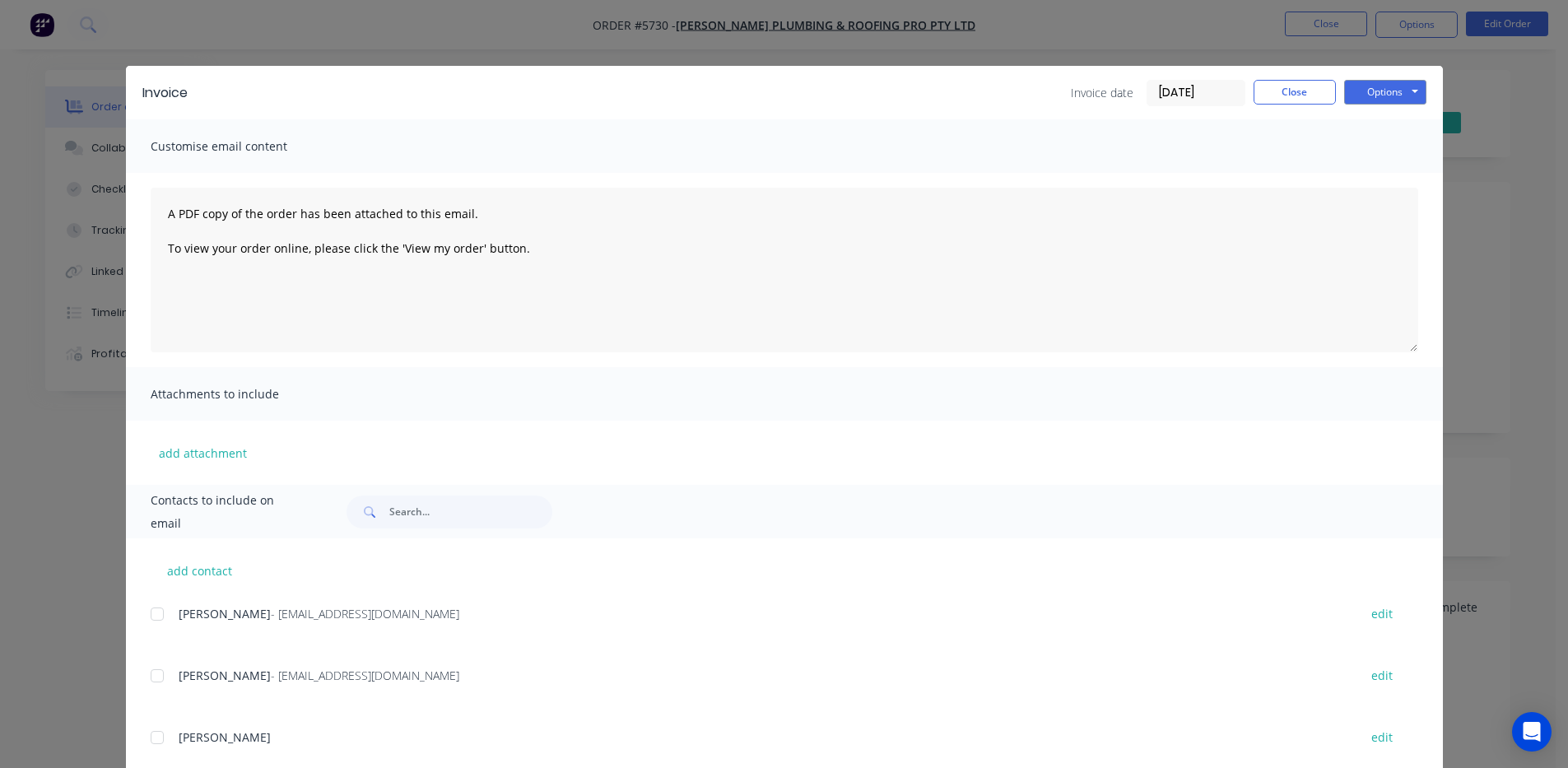
click at [149, 676] on div at bounding box center [157, 676] width 33 height 33
click at [1383, 98] on button "Options" at bounding box center [1386, 92] width 82 height 25
click at [1363, 167] on button "Email" at bounding box center [1397, 176] width 105 height 27
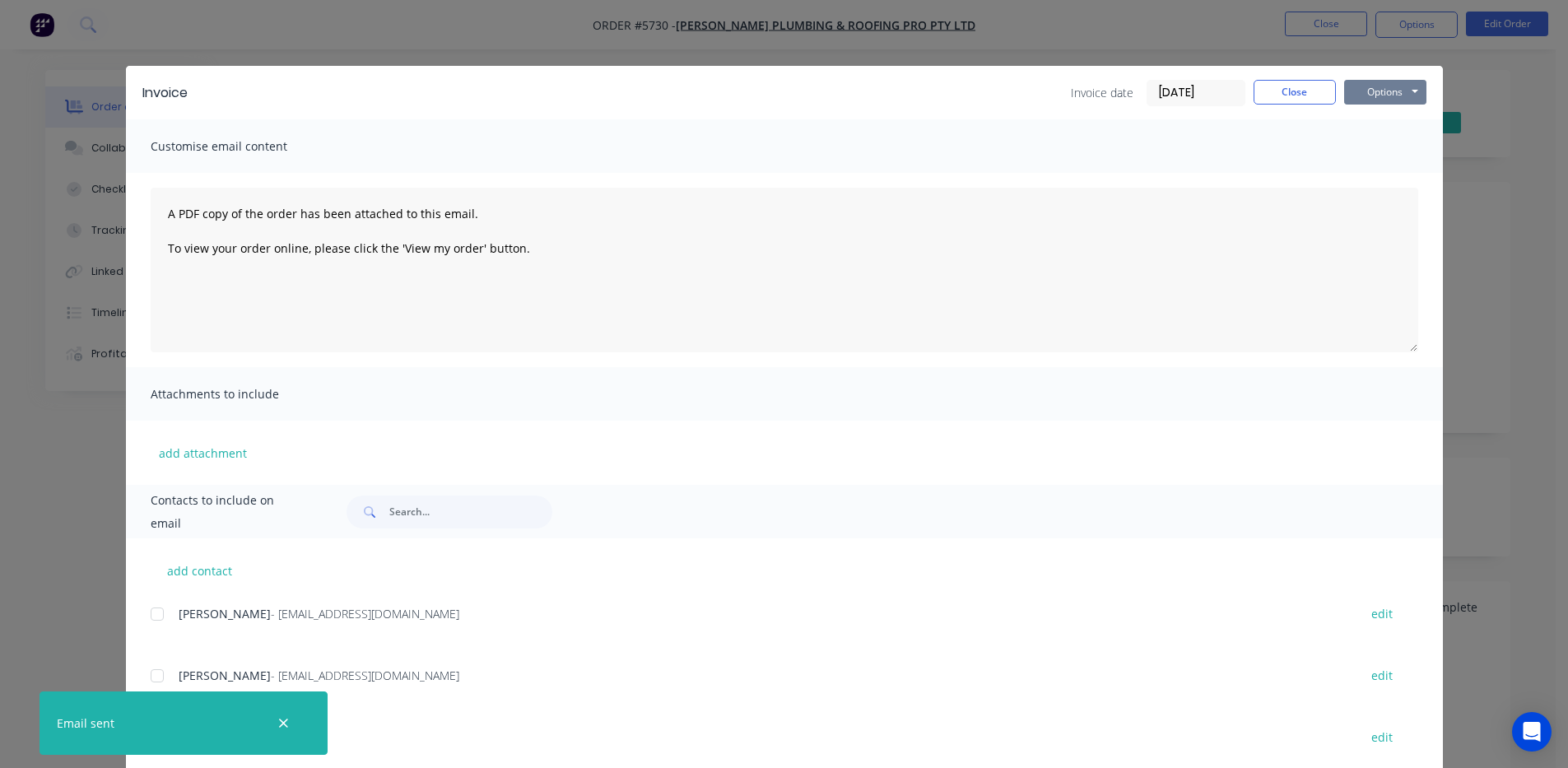
click at [1374, 96] on button "Options" at bounding box center [1386, 92] width 82 height 25
click at [1386, 150] on button "Print" at bounding box center [1397, 148] width 105 height 27
click at [1298, 93] on button "Close" at bounding box center [1295, 92] width 82 height 25
